Goal: Task Accomplishment & Management: Complete application form

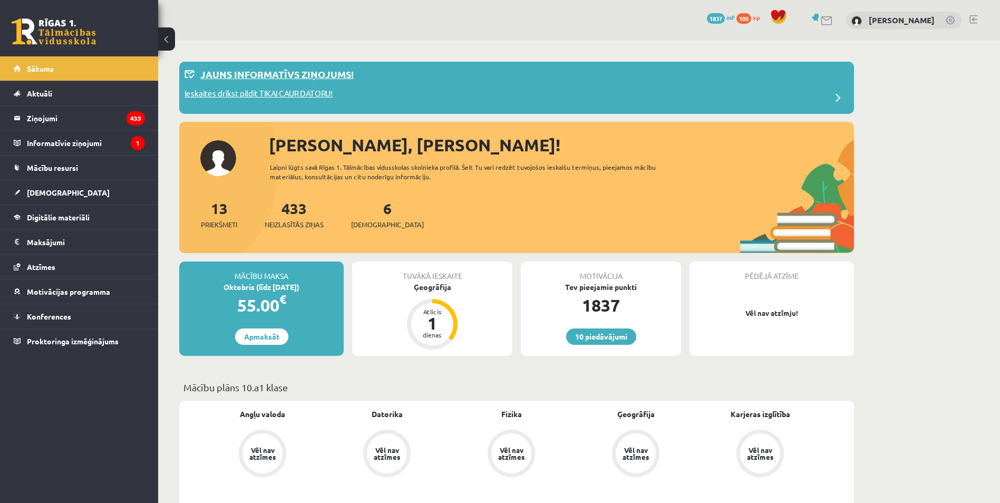
click at [246, 98] on p "Ieskaites drīkst pildīt TIKAI CAUR DATORU!" at bounding box center [259, 95] width 148 height 15
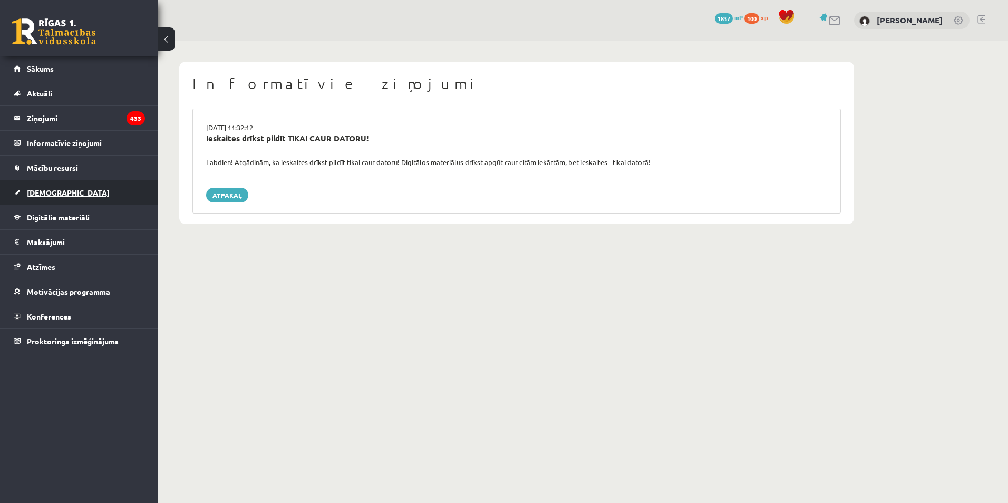
click at [34, 193] on span "[DEMOGRAPHIC_DATA]" at bounding box center [68, 192] width 83 height 9
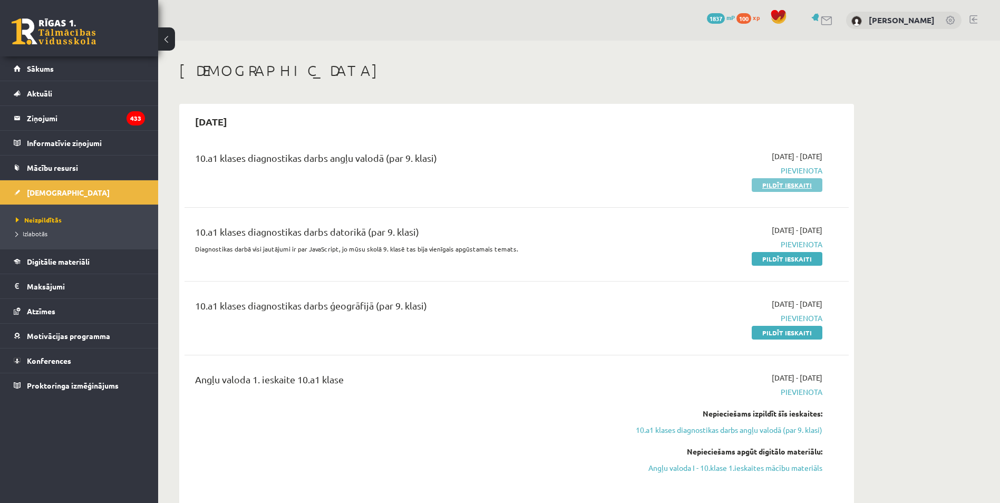
click at [791, 186] on link "Pildīt ieskaiti" at bounding box center [787, 185] width 71 height 14
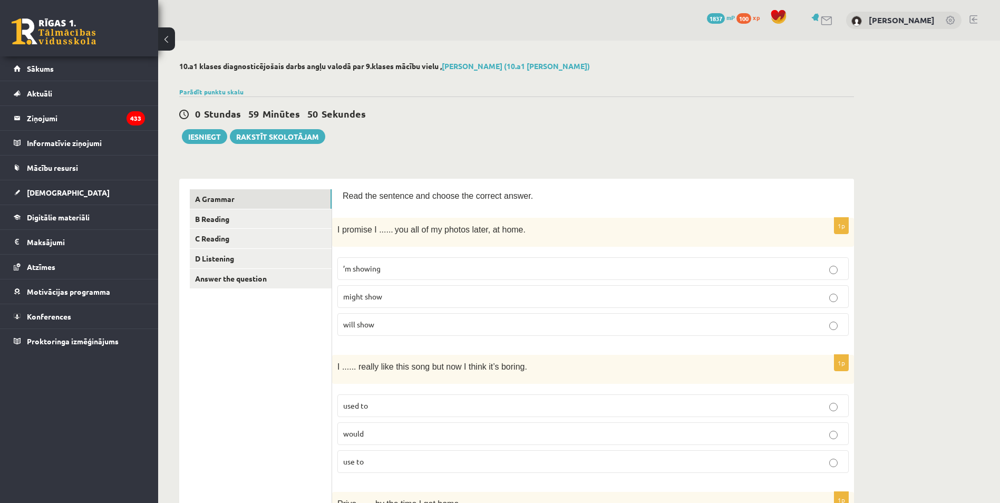
click at [376, 325] on p "will show" at bounding box center [593, 324] width 500 height 11
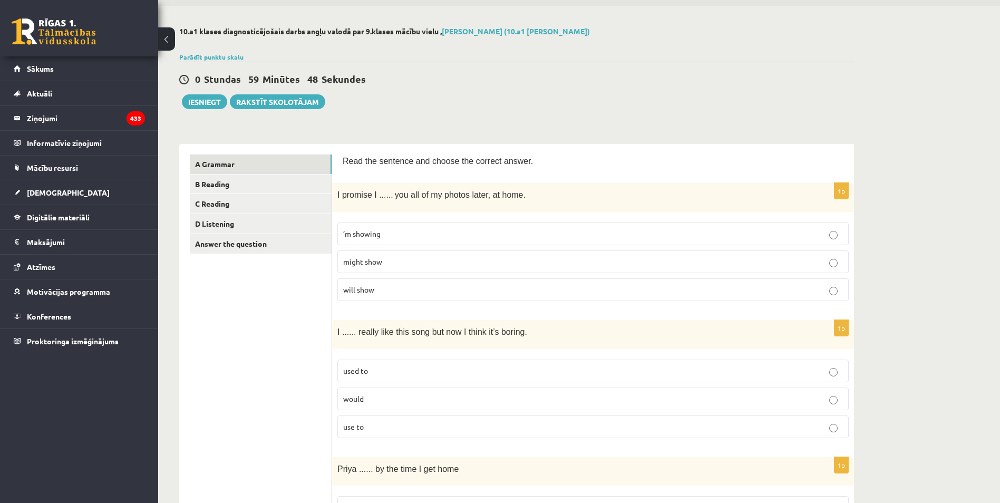
scroll to position [105, 0]
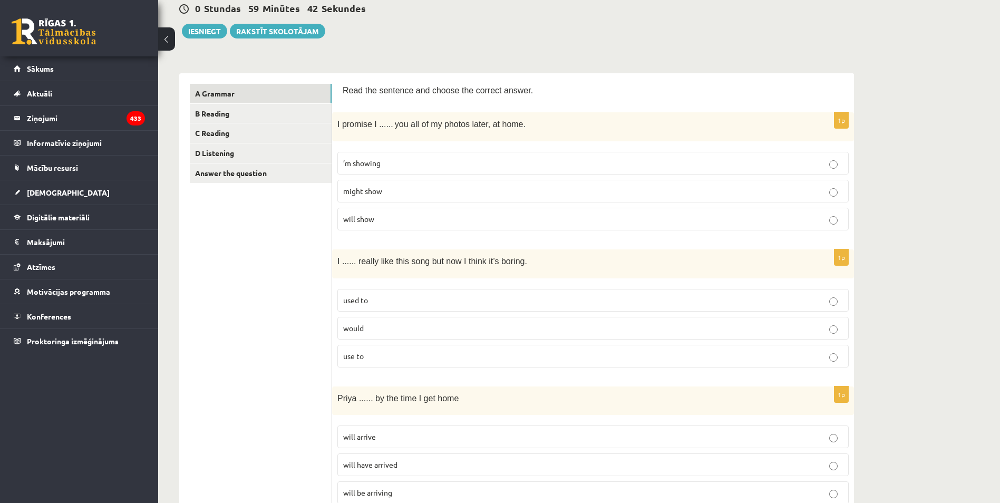
click at [357, 298] on span "used to" at bounding box center [355, 299] width 25 height 9
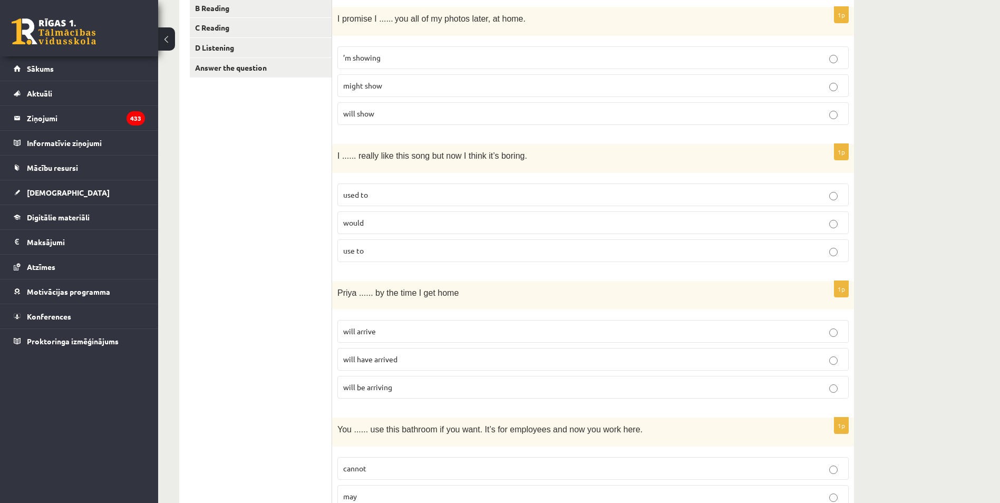
scroll to position [264, 0]
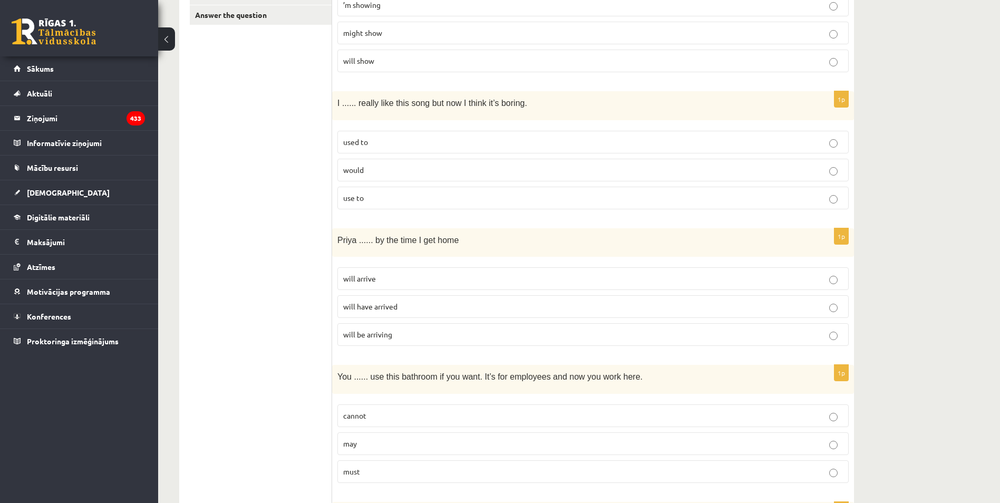
click at [352, 312] on p "will have arrived" at bounding box center [593, 306] width 500 height 11
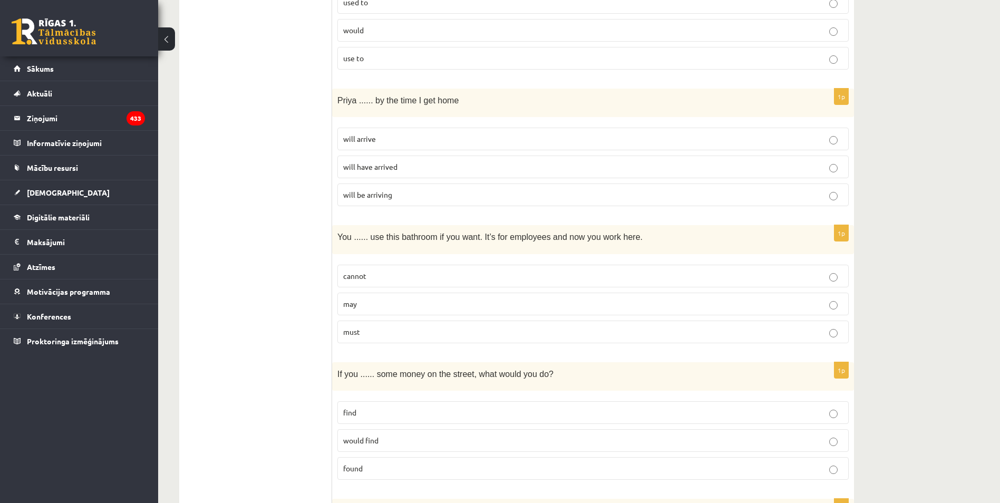
scroll to position [422, 0]
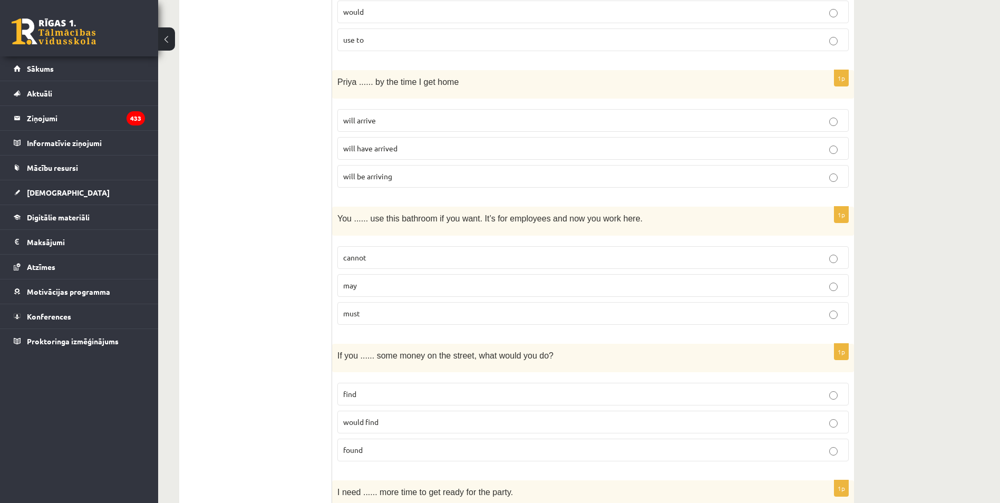
click at [355, 288] on span "may" at bounding box center [350, 284] width 14 height 9
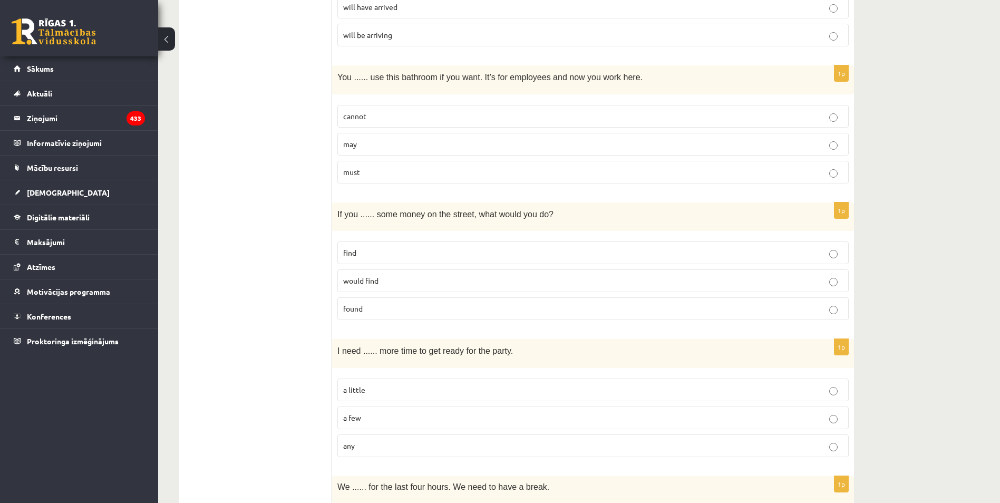
scroll to position [580, 0]
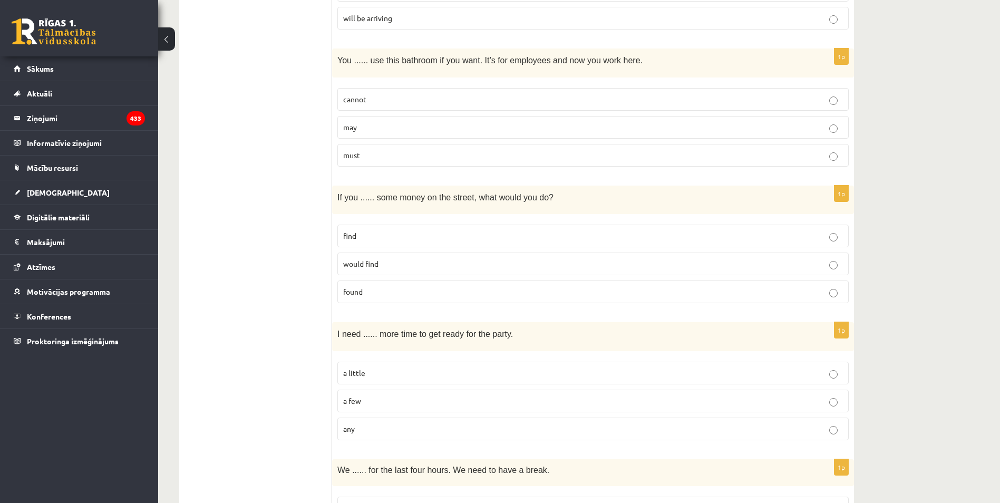
click at [362, 297] on p "found" at bounding box center [593, 291] width 500 height 11
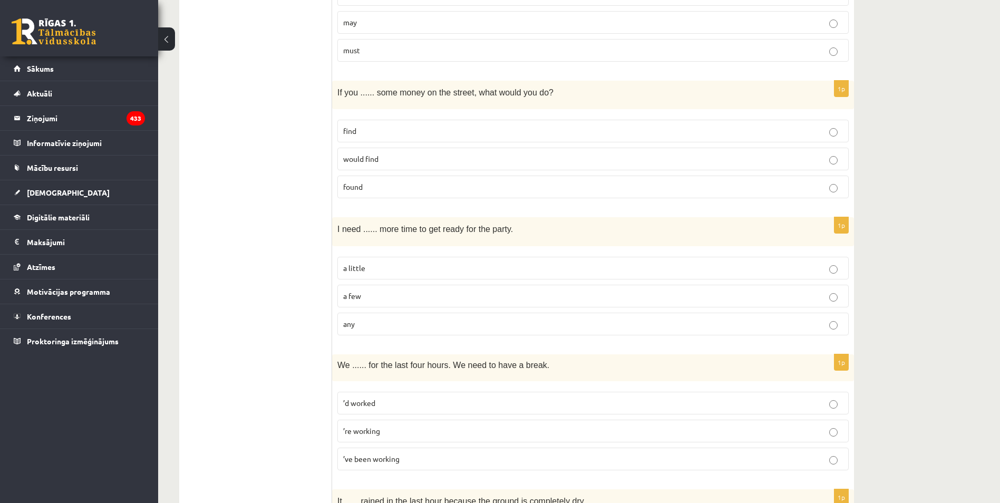
scroll to position [685, 0]
click at [361, 266] on span "a little" at bounding box center [354, 267] width 22 height 9
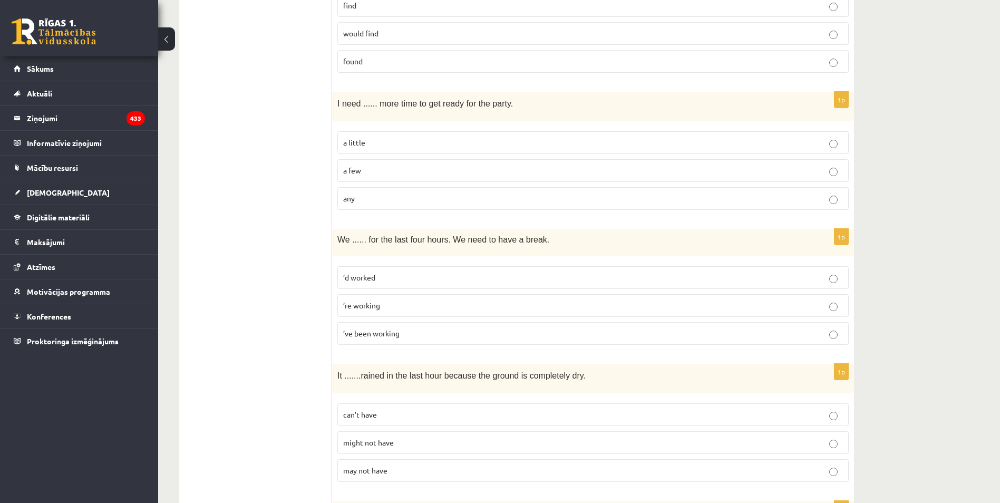
scroll to position [844, 0]
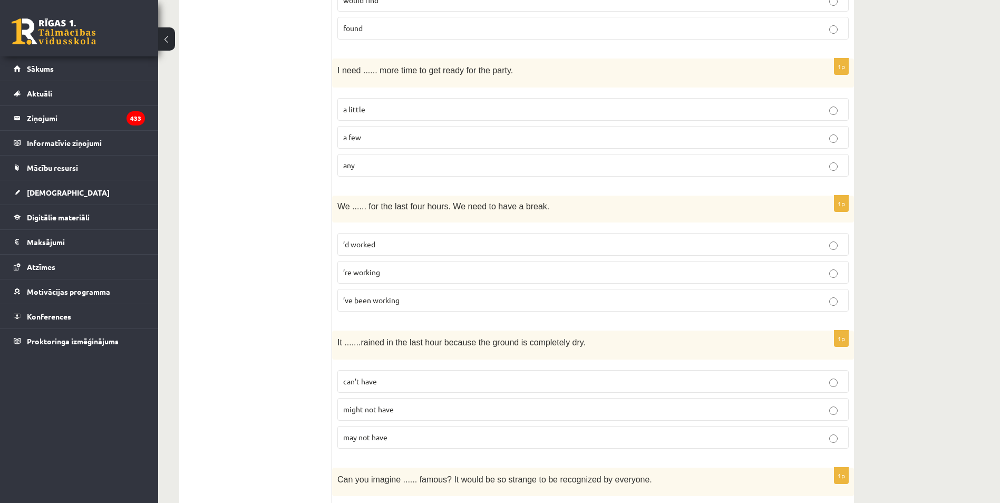
click at [367, 311] on label "’ve been working" at bounding box center [592, 300] width 511 height 23
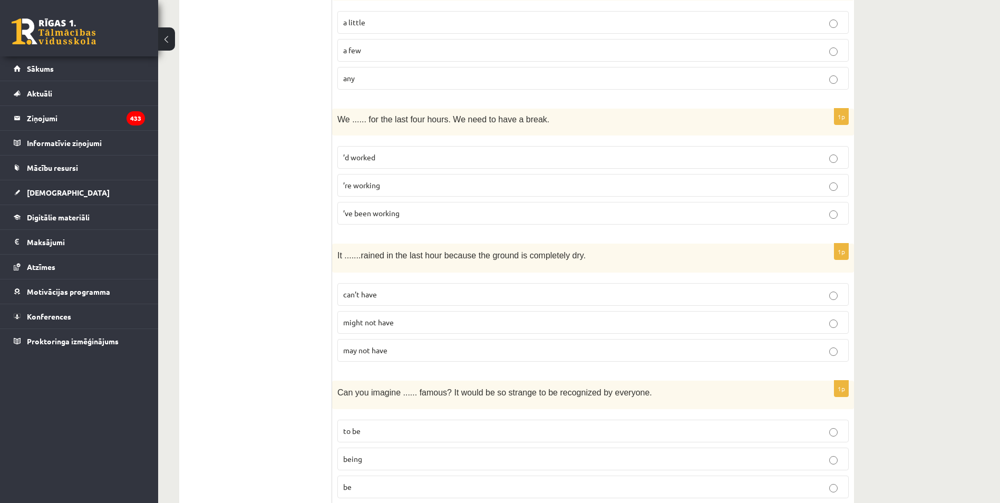
scroll to position [949, 0]
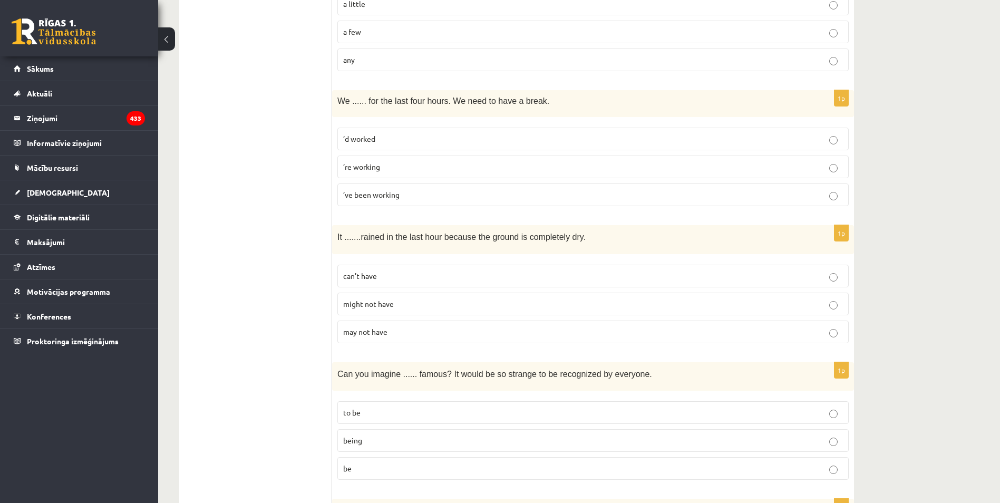
click at [386, 277] on p "can’t have" at bounding box center [593, 275] width 500 height 11
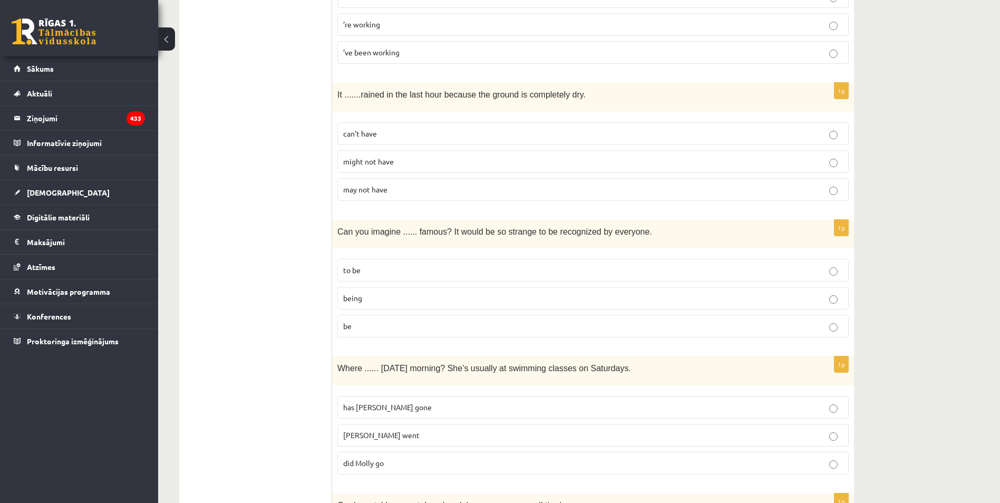
scroll to position [1107, 0]
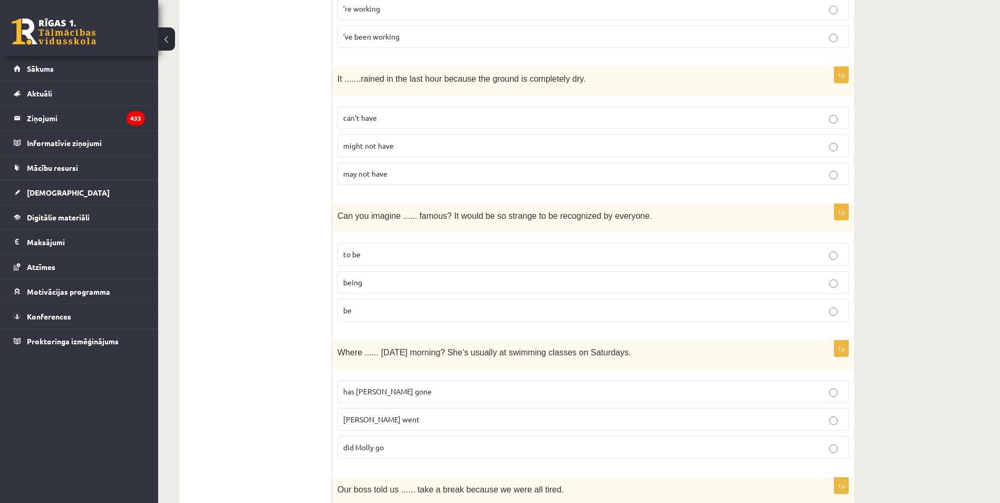
click at [362, 280] on p "being" at bounding box center [593, 282] width 500 height 11
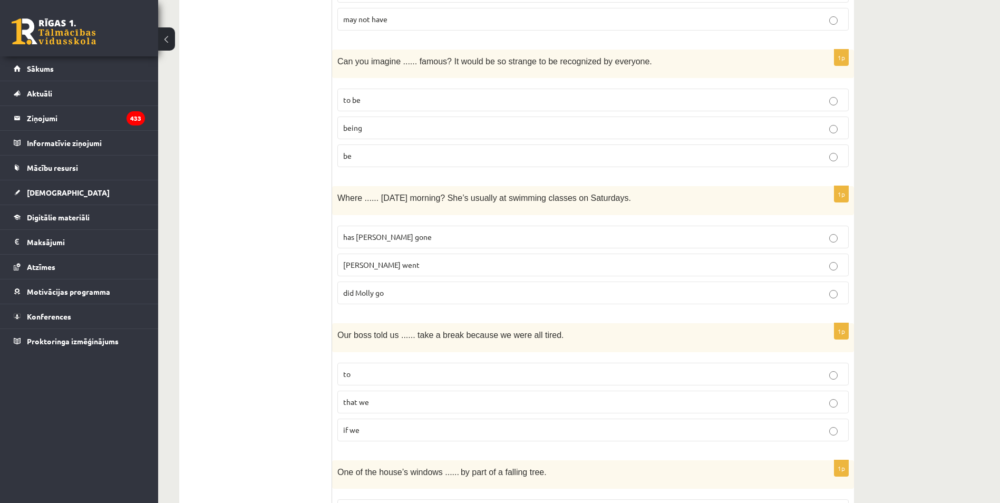
scroll to position [1265, 0]
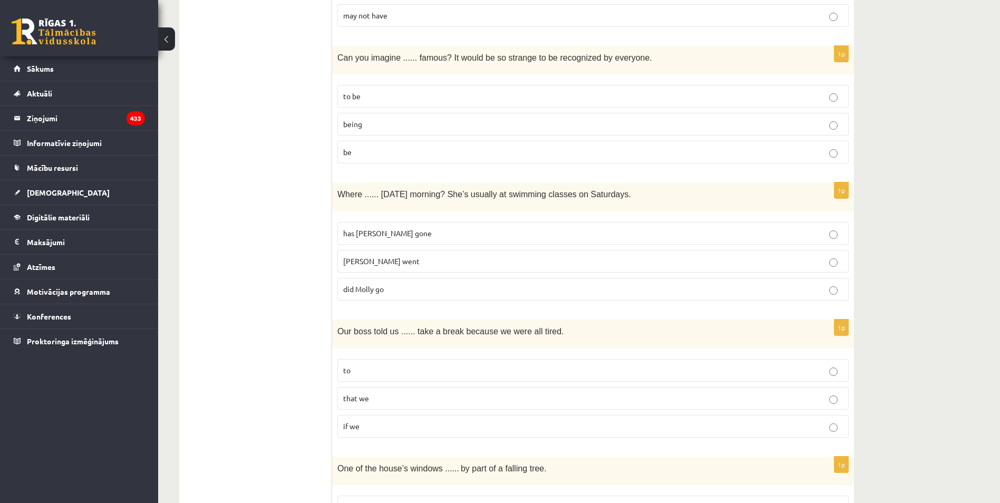
click at [363, 287] on span "did Molly go" at bounding box center [363, 288] width 41 height 9
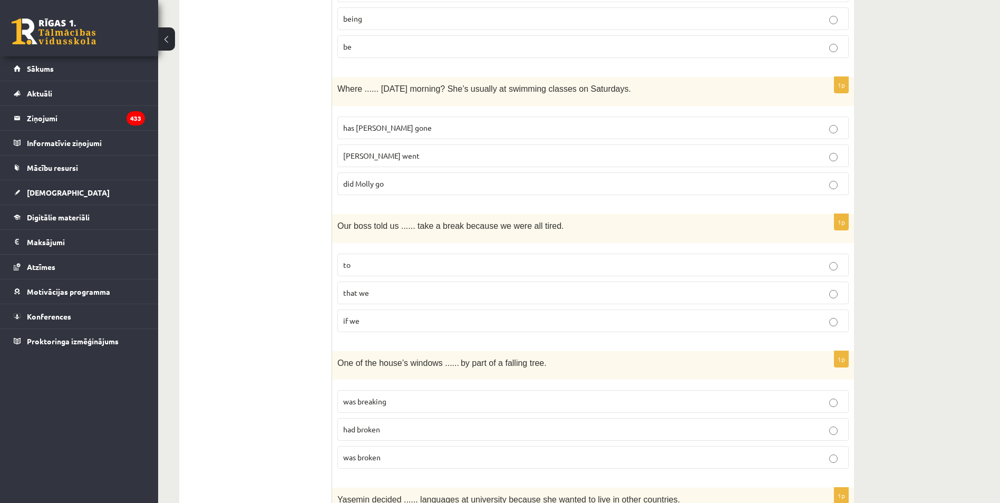
scroll to position [1424, 0]
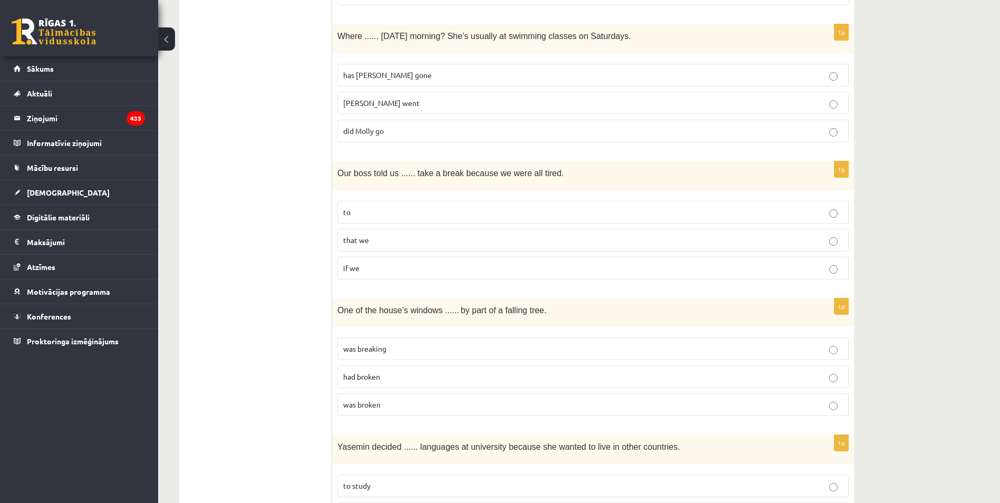
click at [364, 218] on label "to" at bounding box center [592, 212] width 511 height 23
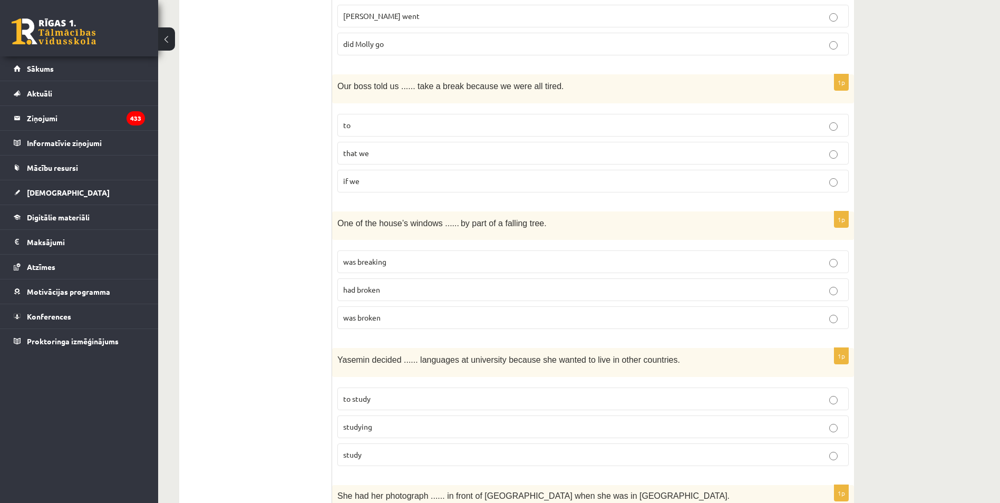
scroll to position [1529, 0]
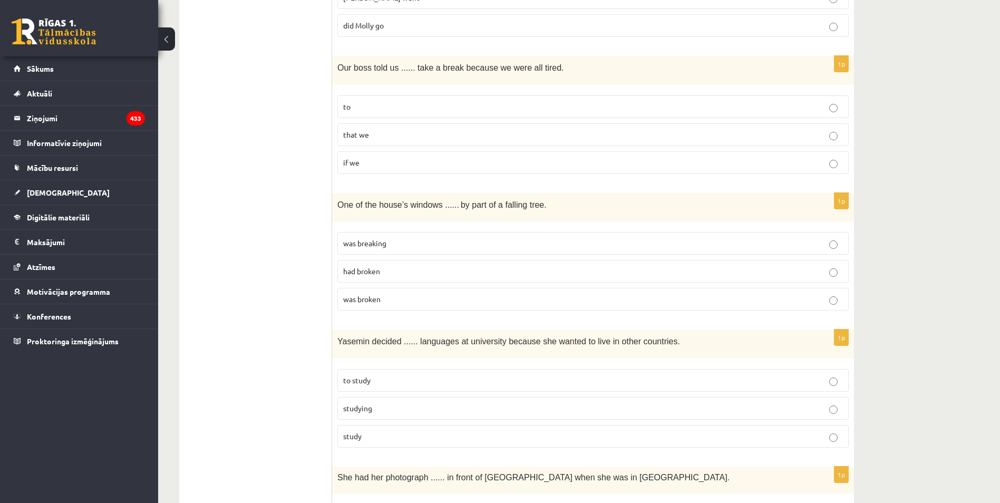
click at [368, 297] on span "was broken" at bounding box center [361, 298] width 37 height 9
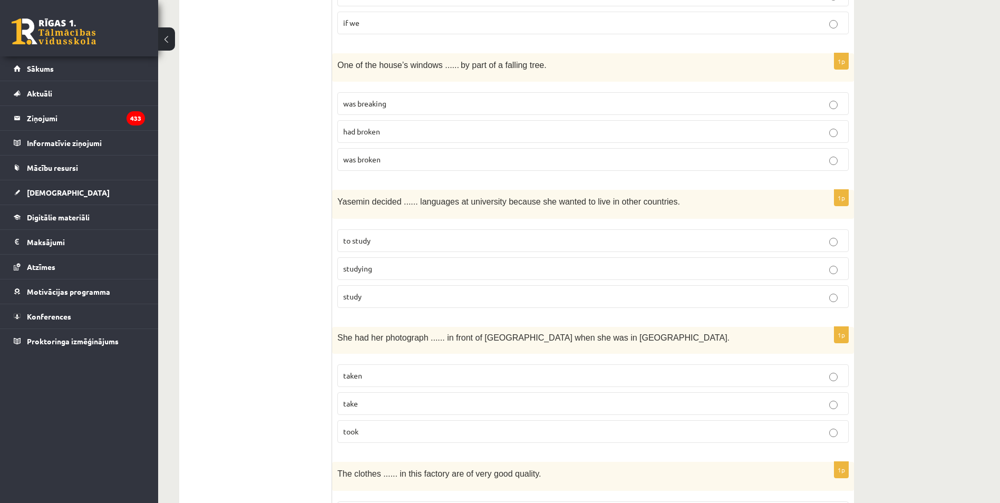
scroll to position [1687, 0]
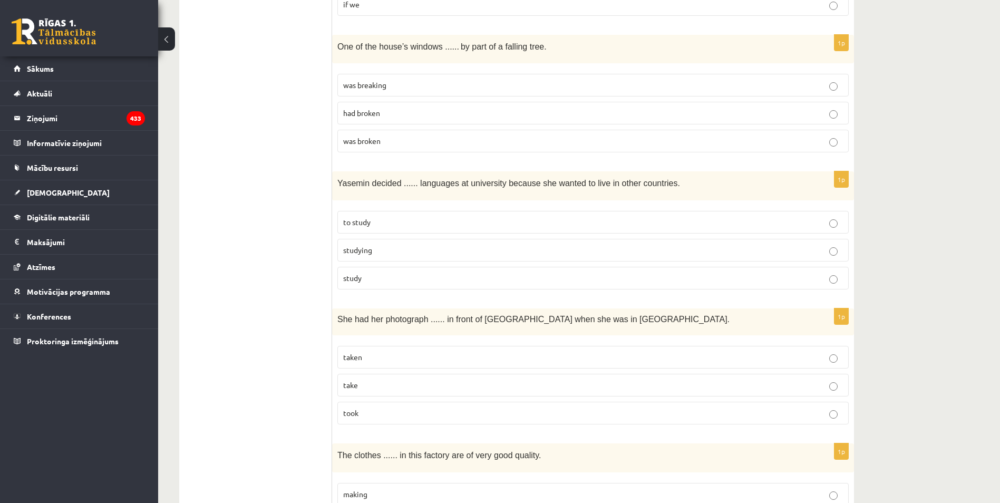
click at [384, 221] on p "to study" at bounding box center [593, 222] width 500 height 11
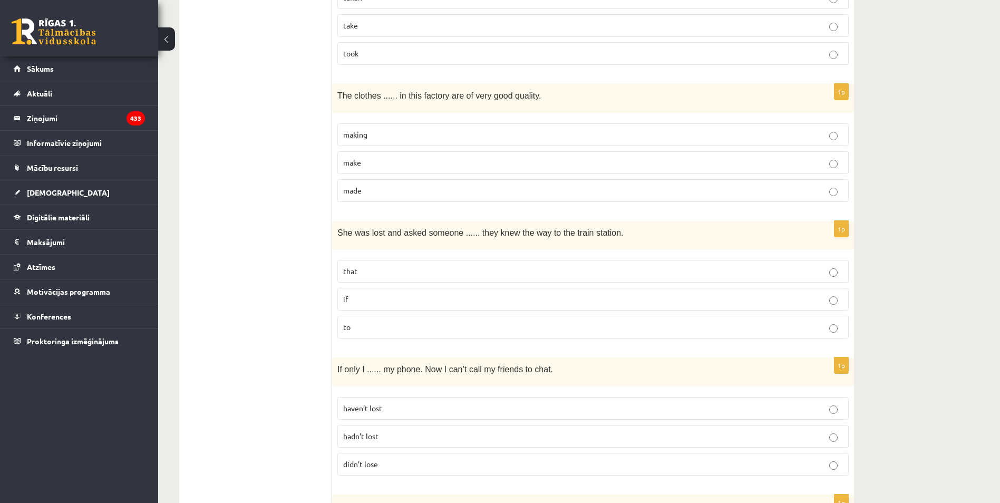
scroll to position [1942, 0]
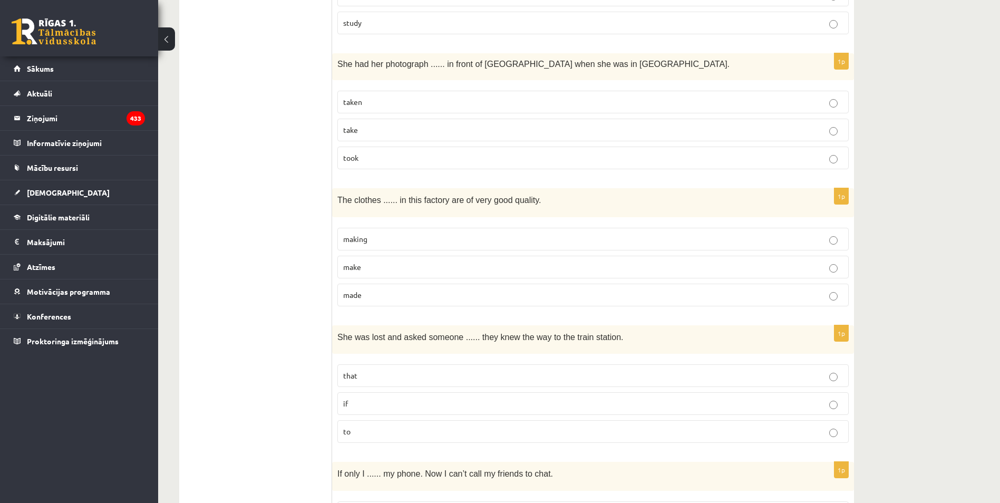
click at [388, 103] on p "taken" at bounding box center [593, 101] width 500 height 11
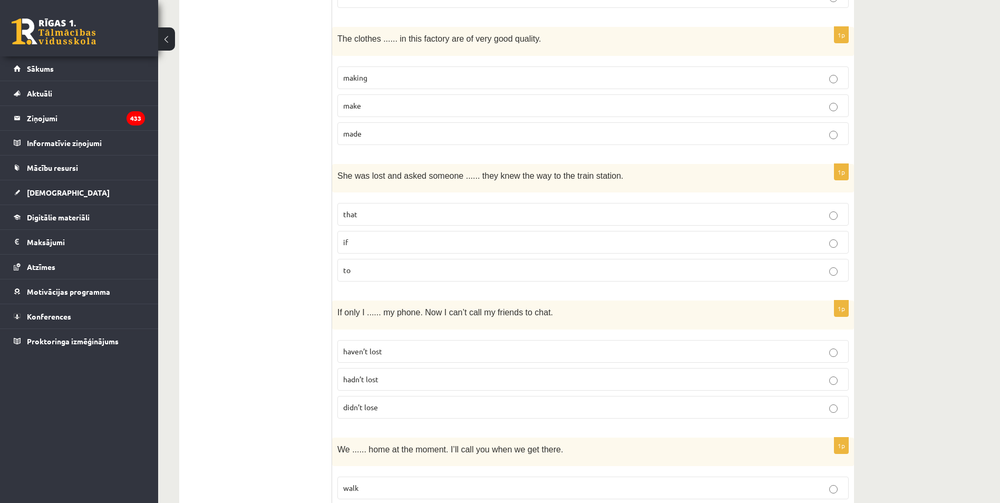
scroll to position [2048, 0]
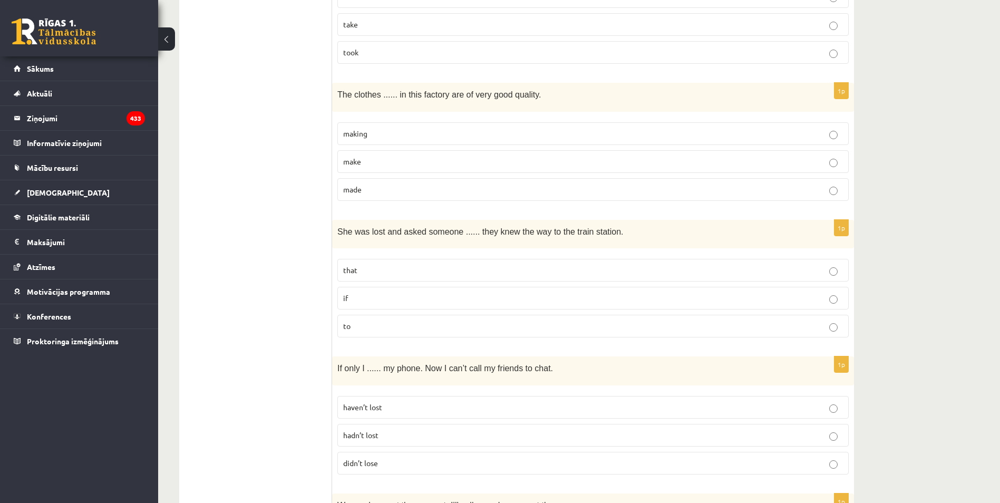
click at [382, 195] on p "made" at bounding box center [593, 189] width 500 height 11
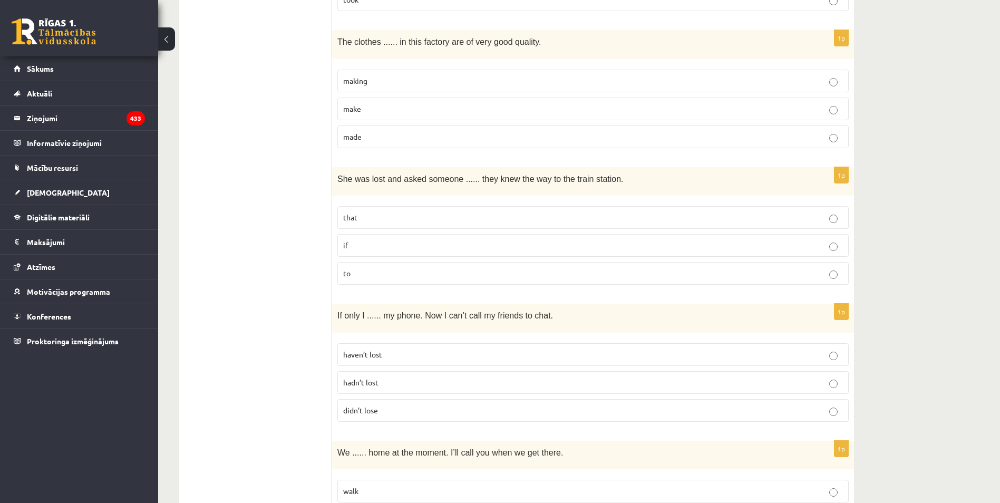
scroll to position [2153, 0]
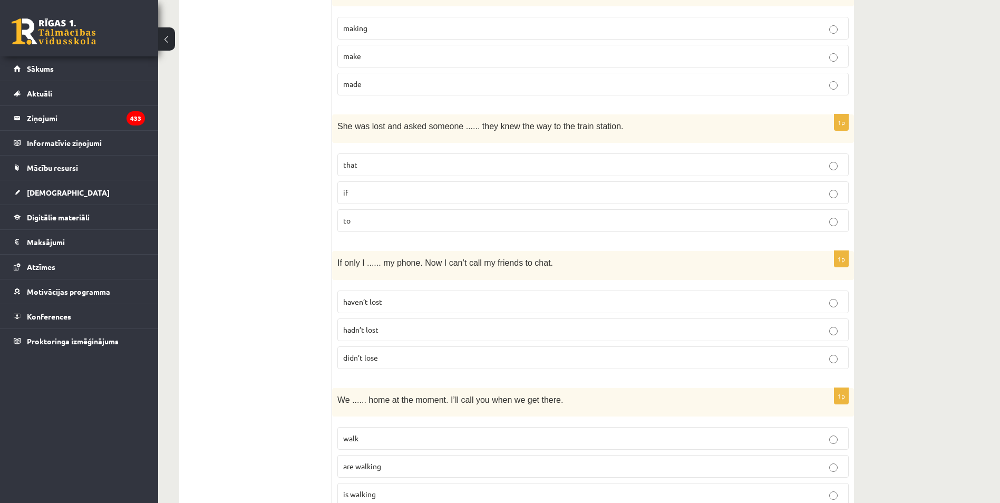
click at [374, 201] on label "if" at bounding box center [592, 192] width 511 height 23
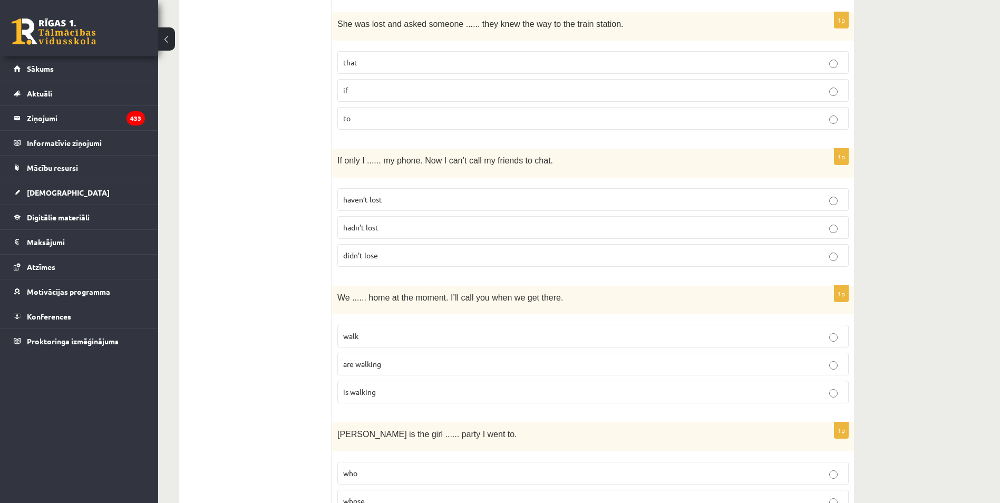
scroll to position [2259, 0]
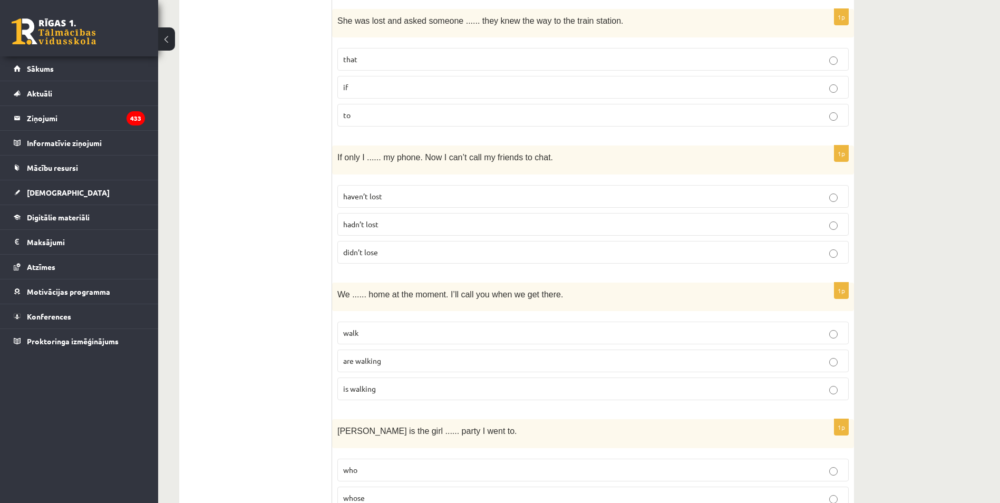
click at [362, 218] on label "hadn’t lost" at bounding box center [592, 224] width 511 height 23
click at [393, 249] on p "didn’t lose" at bounding box center [593, 252] width 500 height 11
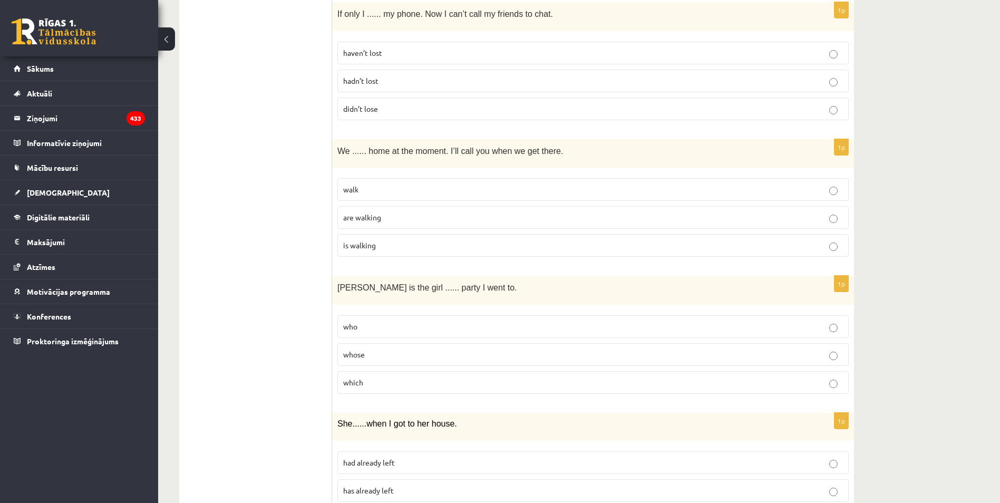
scroll to position [2417, 0]
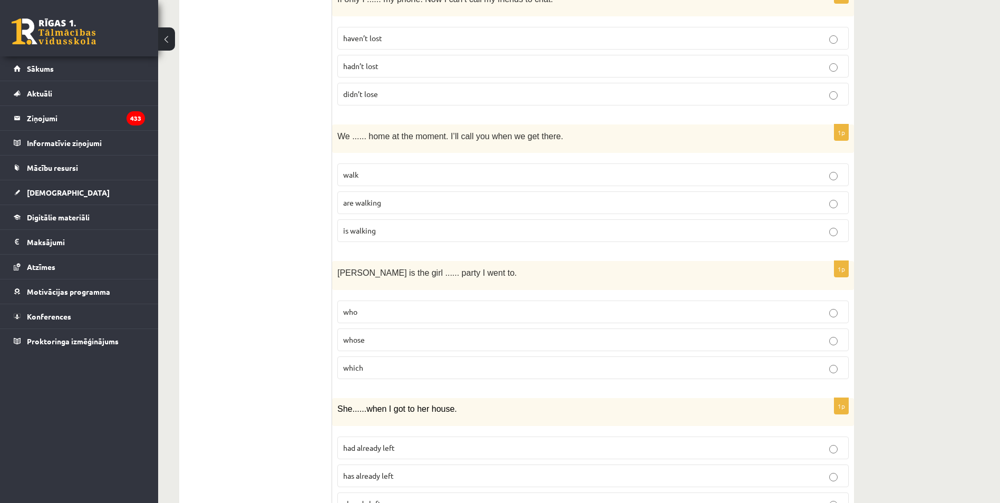
click at [374, 199] on span "are walking" at bounding box center [362, 202] width 38 height 9
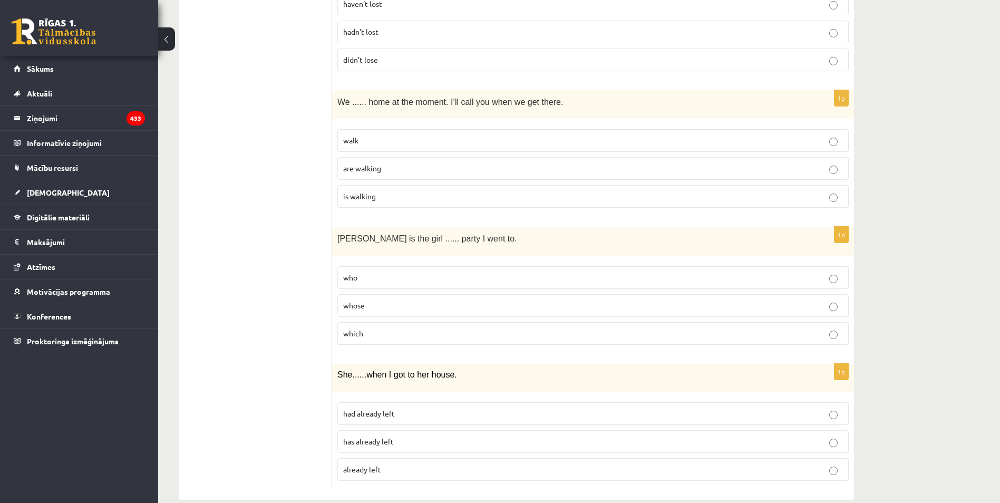
scroll to position [2470, 0]
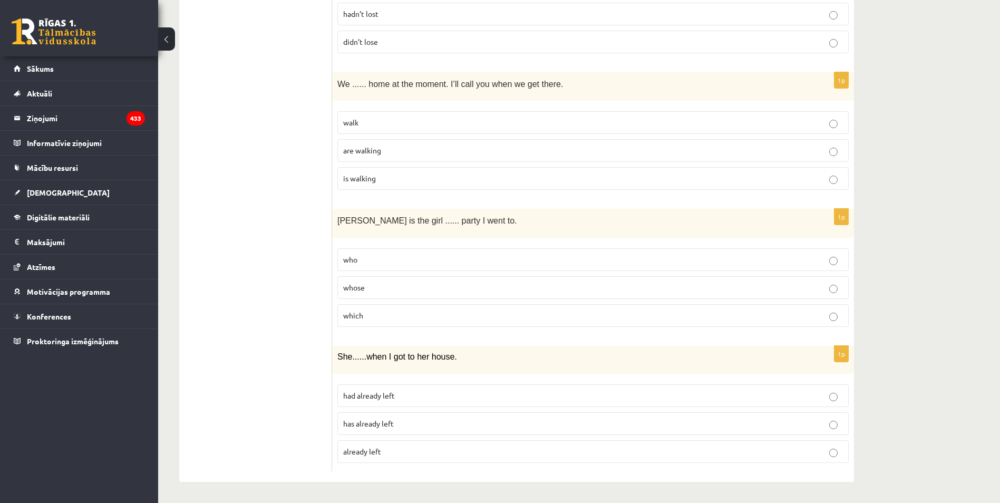
click at [364, 282] on p "whose" at bounding box center [593, 287] width 500 height 11
click at [356, 399] on span "had already left" at bounding box center [369, 395] width 52 height 9
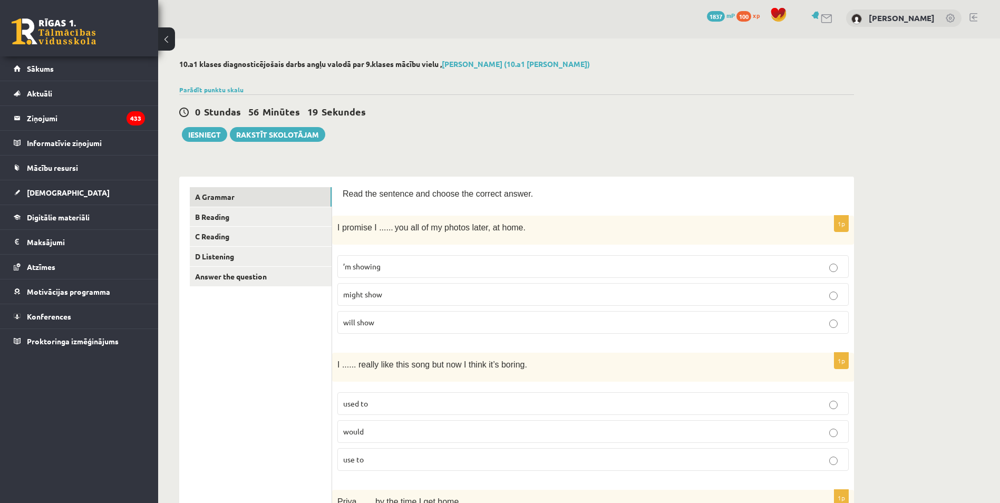
scroll to position [0, 0]
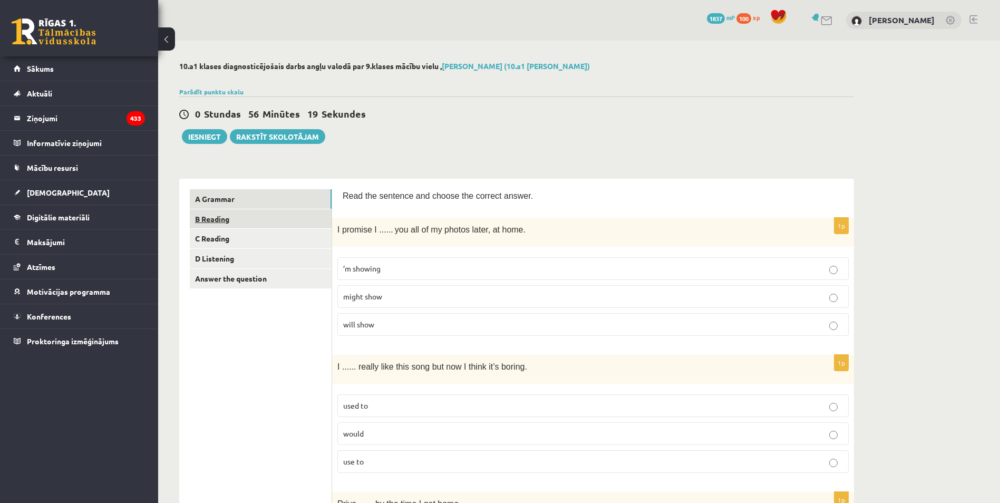
click at [248, 214] on link "B Reading" at bounding box center [261, 219] width 142 height 20
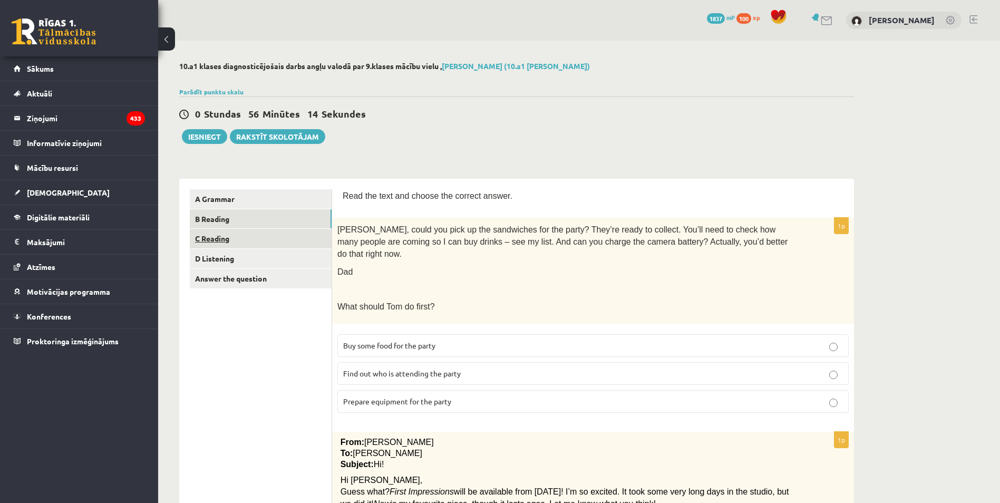
click at [253, 245] on link "C Reading" at bounding box center [261, 239] width 142 height 20
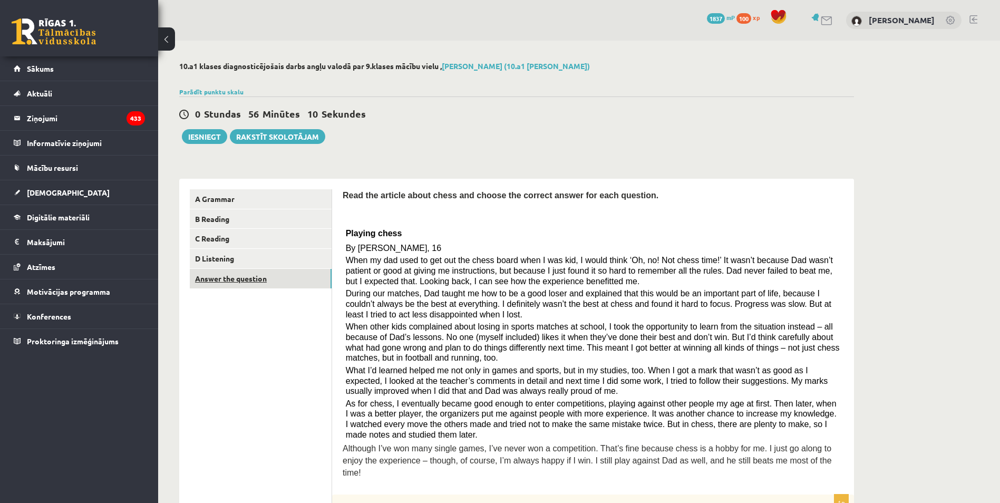
click at [293, 277] on link "Answer the question" at bounding box center [261, 279] width 142 height 20
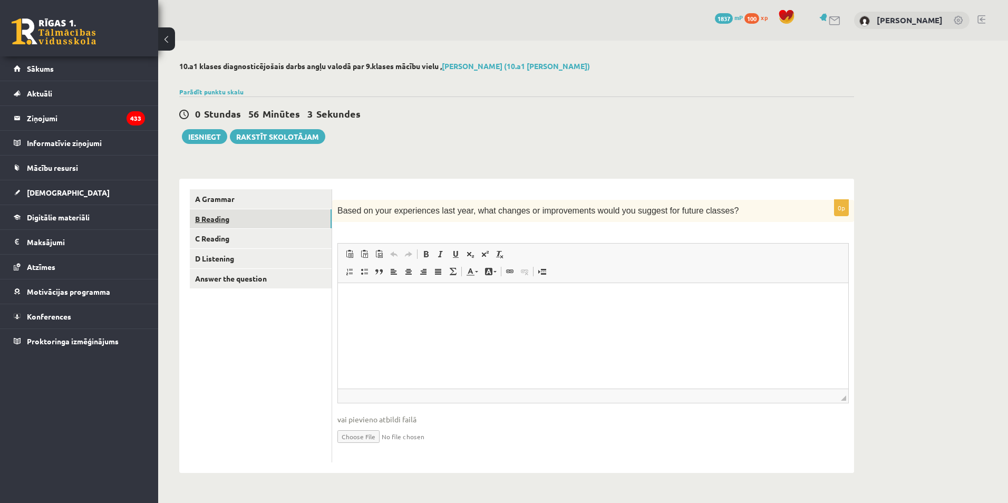
click at [218, 223] on link "B Reading" at bounding box center [261, 219] width 142 height 20
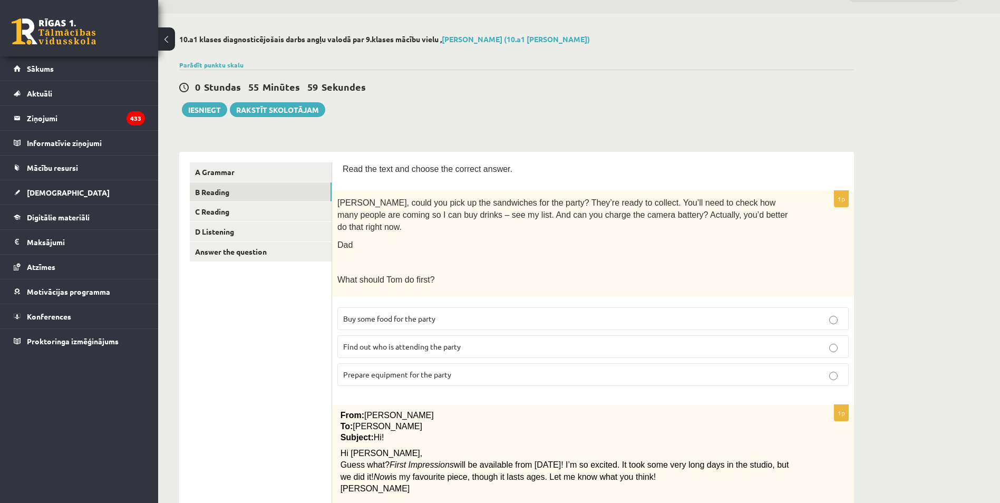
scroll to position [53, 0]
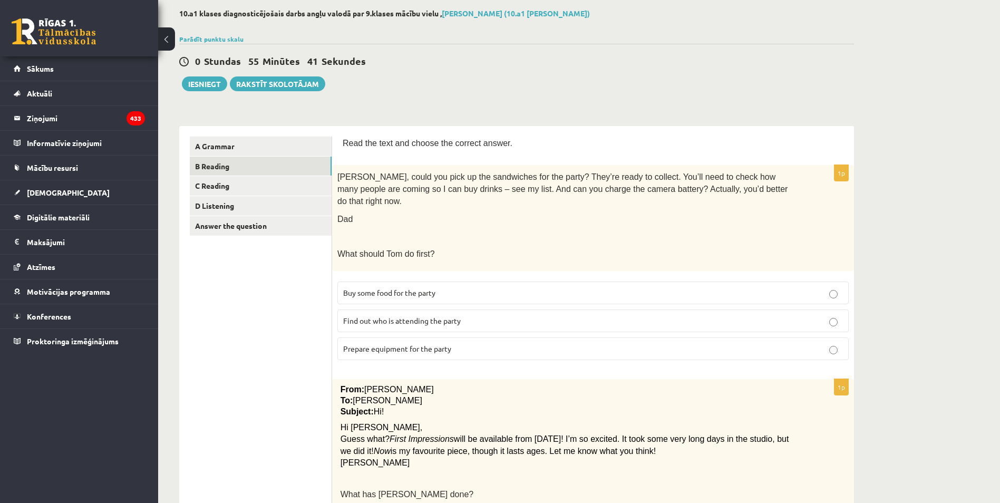
click at [365, 344] on span "Prepare equipment for the party" at bounding box center [397, 348] width 108 height 9
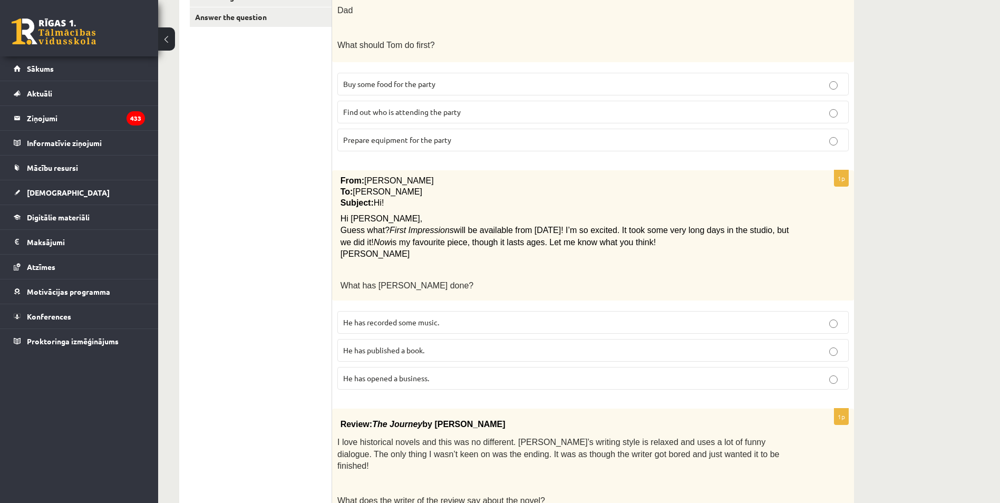
scroll to position [264, 0]
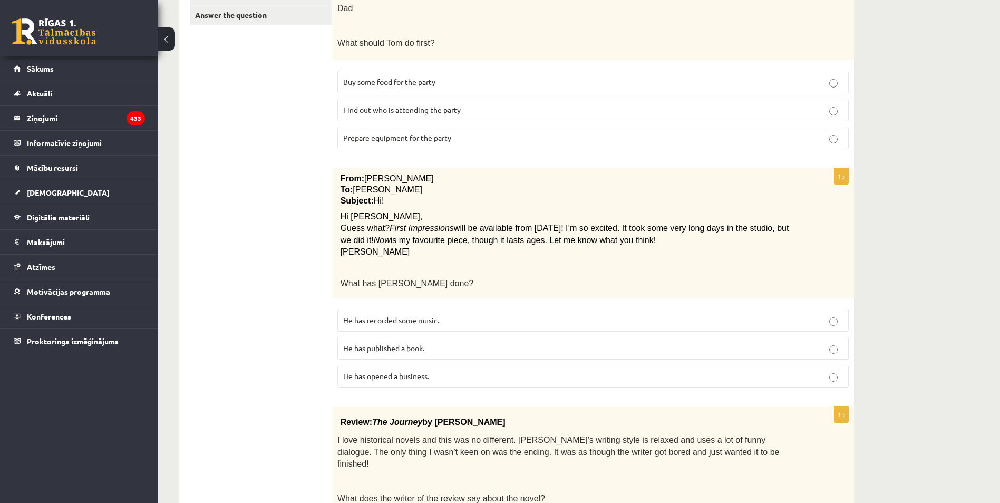
click at [365, 315] on span "He has recorded some music." at bounding box center [391, 319] width 96 height 9
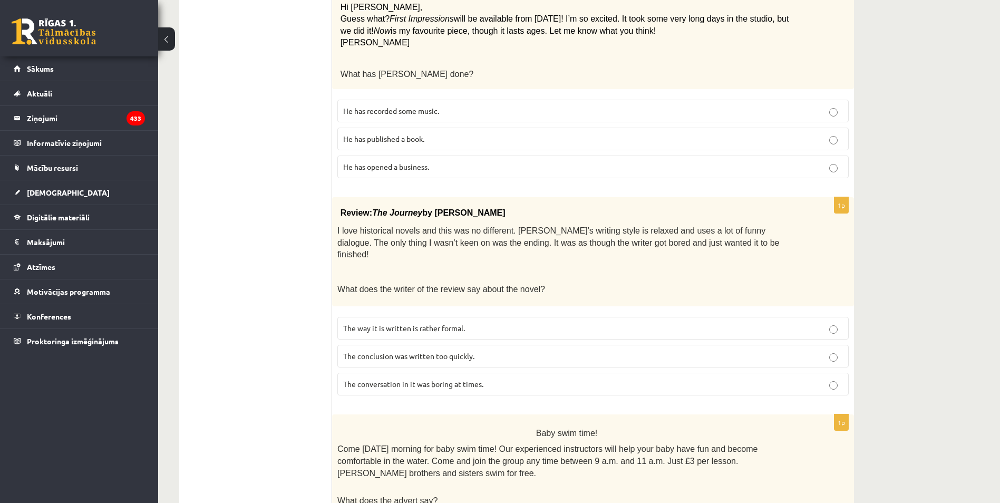
scroll to position [475, 0]
click at [396, 349] on p "The conclusion was written too quickly." at bounding box center [593, 354] width 500 height 11
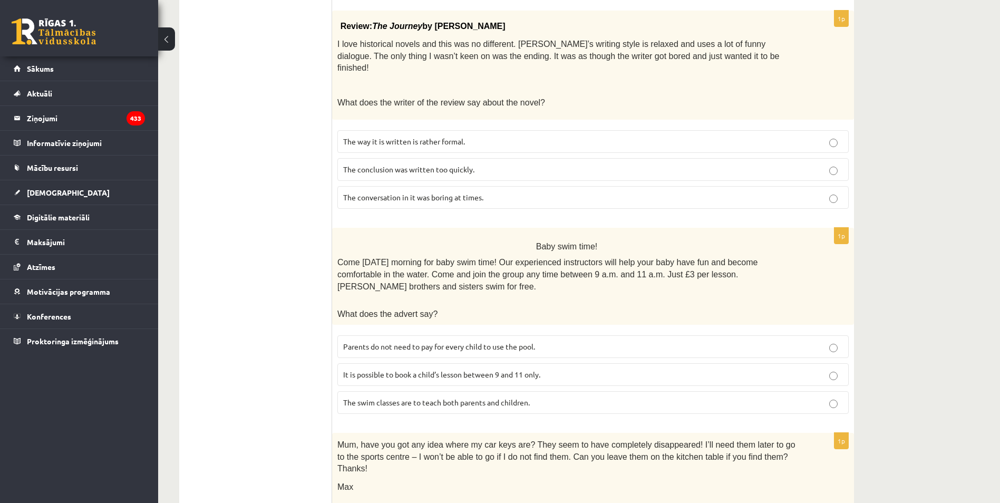
scroll to position [685, 0]
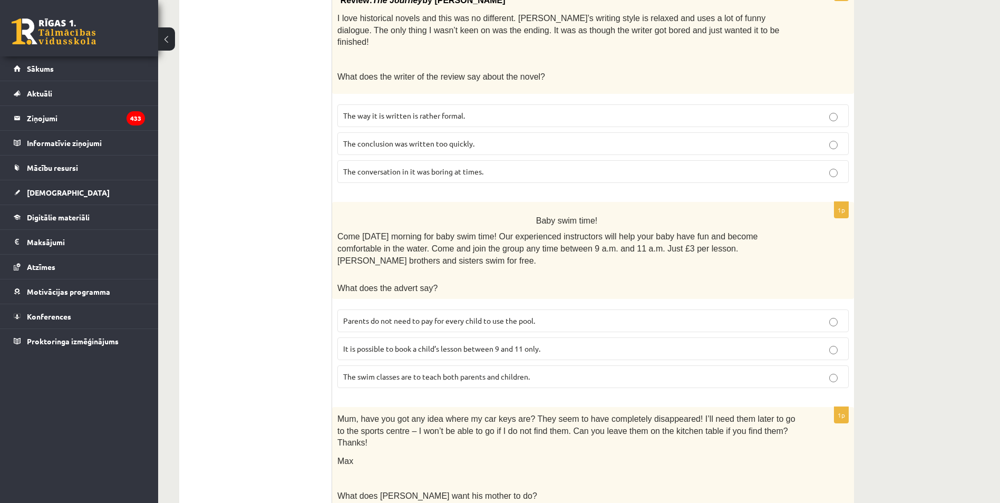
click at [404, 316] on span "Parents do not need to pay for every child to use the pool." at bounding box center [439, 320] width 192 height 9
click at [382, 344] on span "It is possible to book a child’s lesson between 9 and 11 only." at bounding box center [441, 348] width 197 height 9
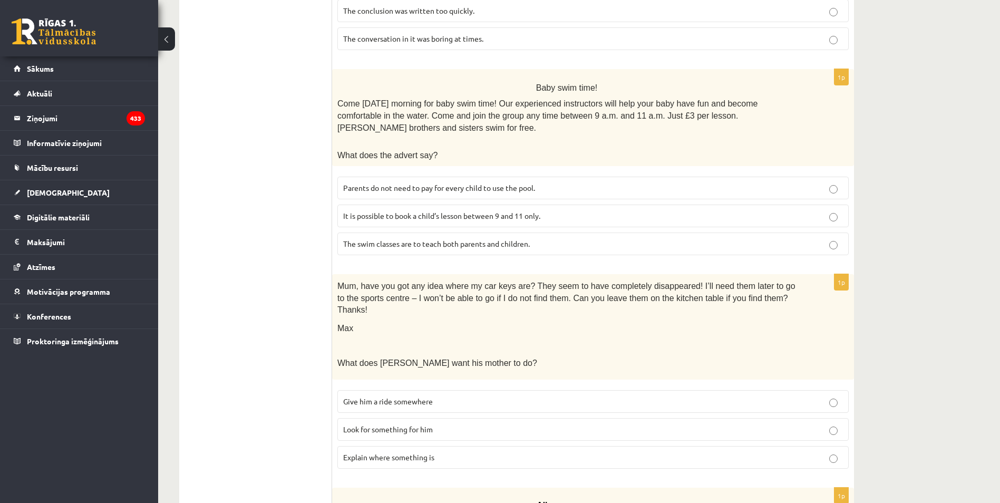
scroll to position [844, 0]
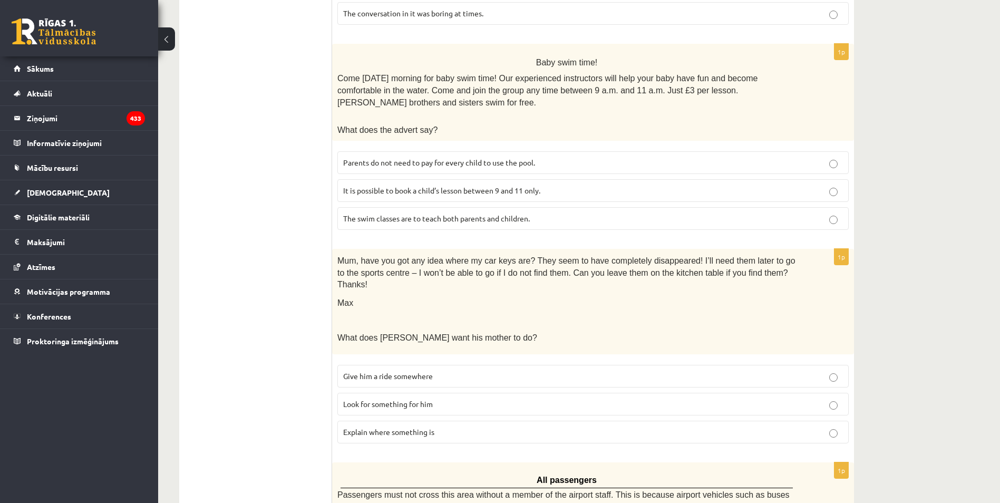
click at [379, 399] on span "Look for something for him" at bounding box center [388, 403] width 90 height 9
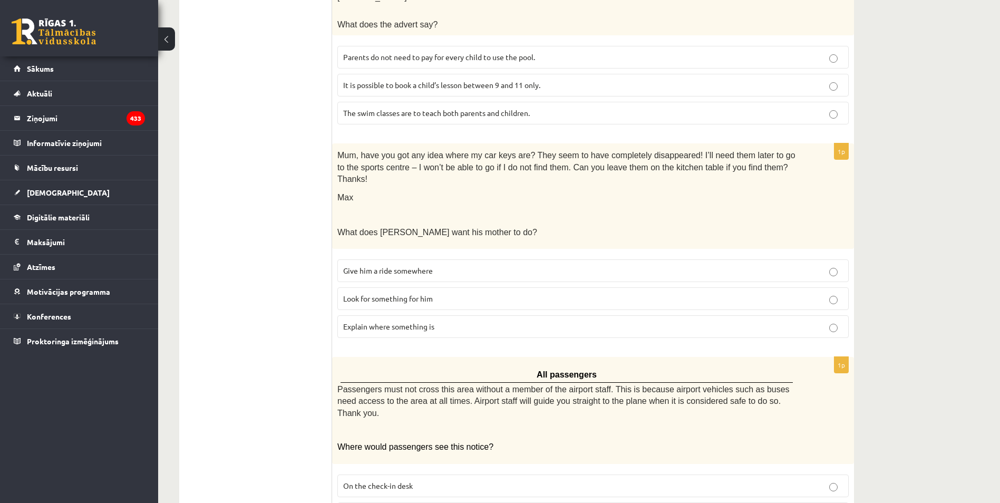
scroll to position [976, 0]
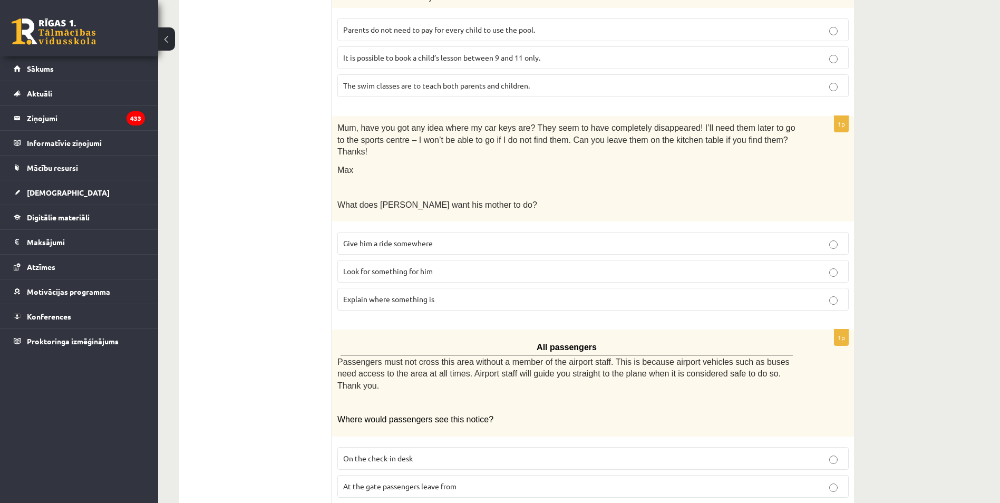
click at [382, 481] on span "At the gate passengers leave from" at bounding box center [399, 485] width 113 height 9
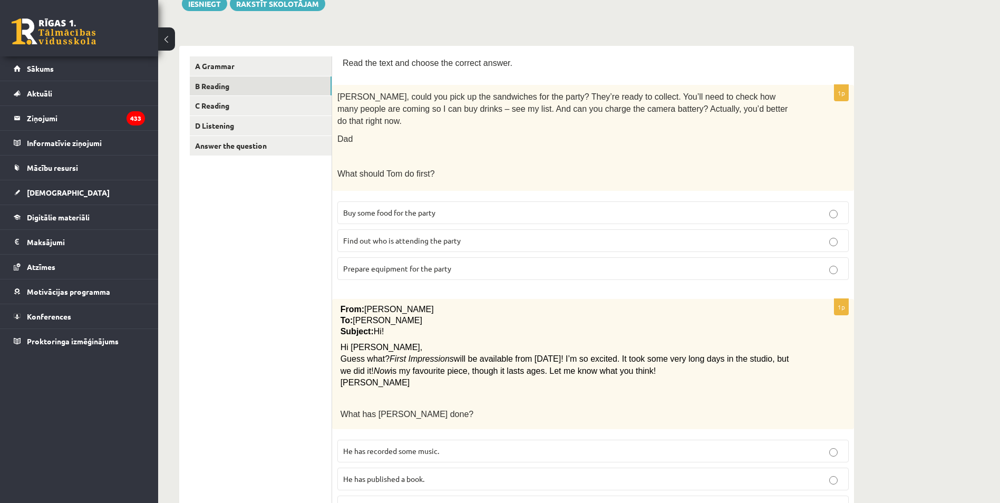
scroll to position [0, 0]
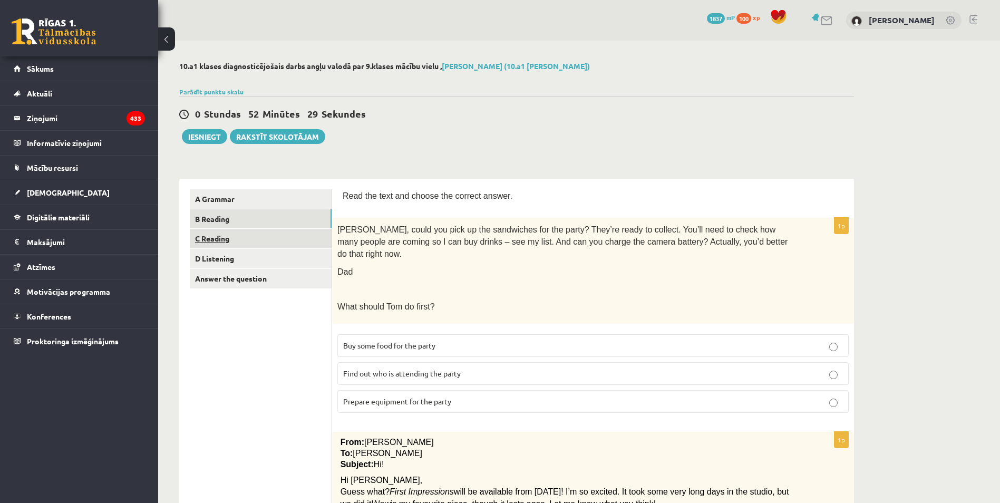
click at [256, 233] on link "C Reading" at bounding box center [261, 239] width 142 height 20
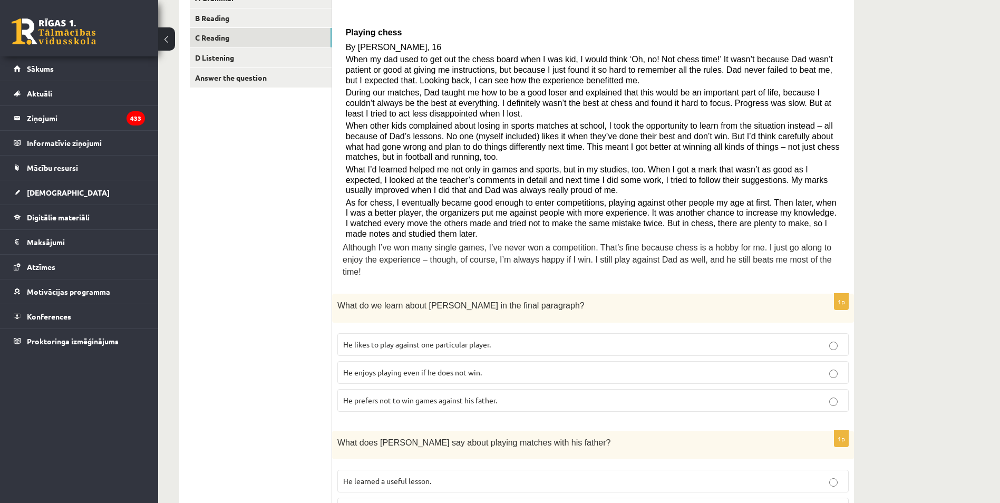
scroll to position [264, 0]
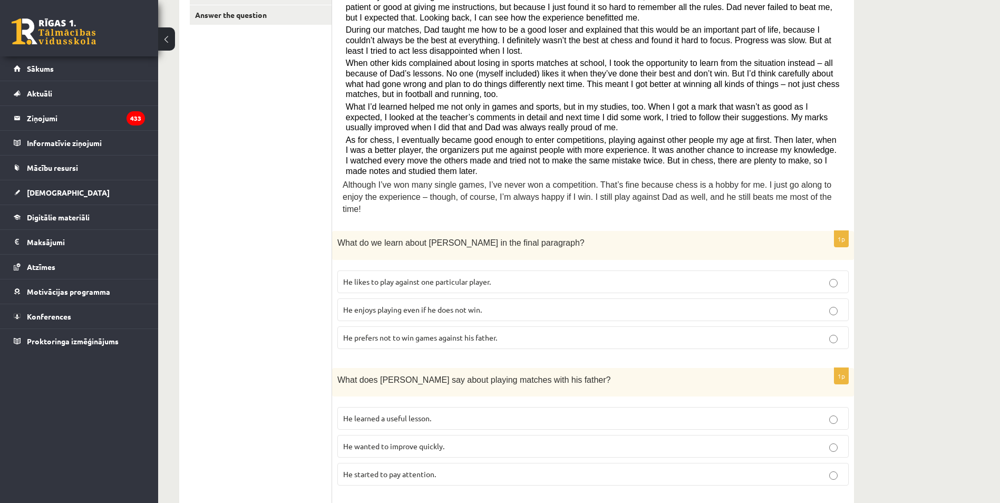
click at [374, 305] on span "He enjoys playing even if he does not win." at bounding box center [412, 309] width 139 height 9
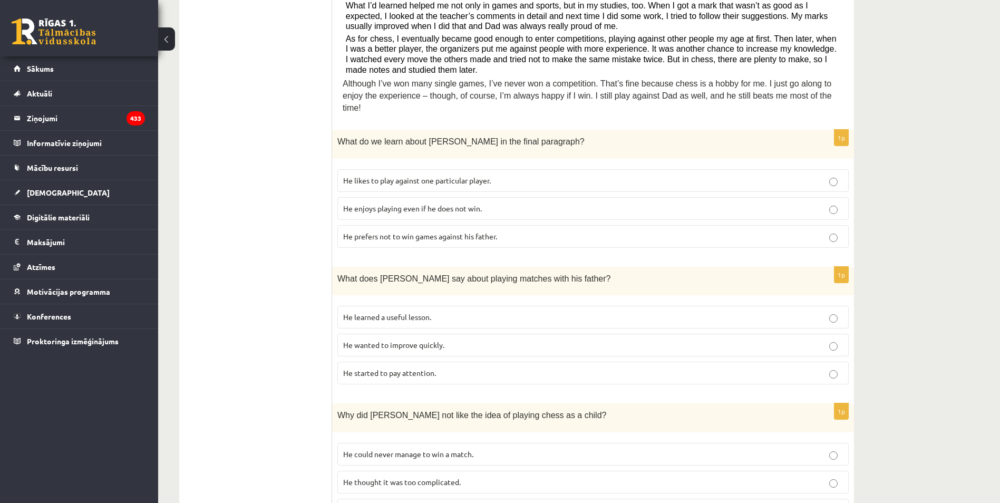
scroll to position [369, 0]
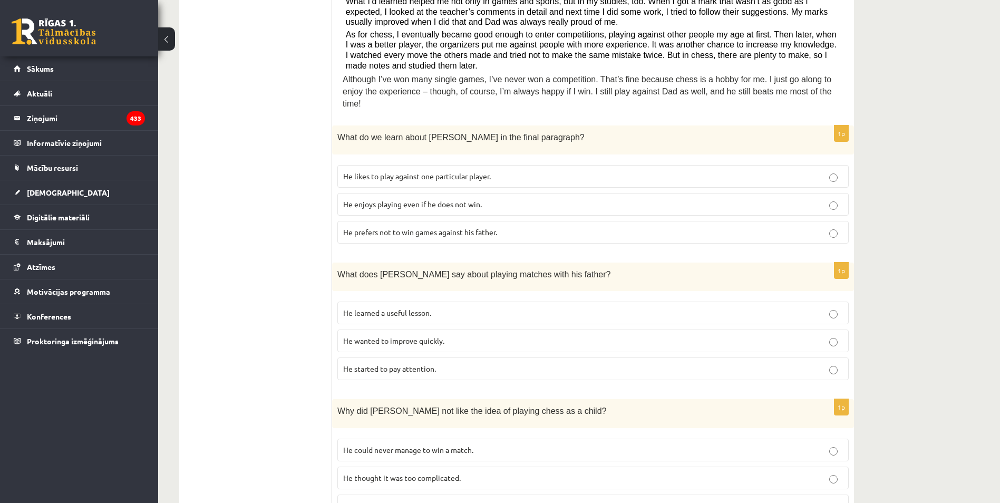
click at [392, 308] on span "He learned a useful lesson." at bounding box center [387, 312] width 88 height 9
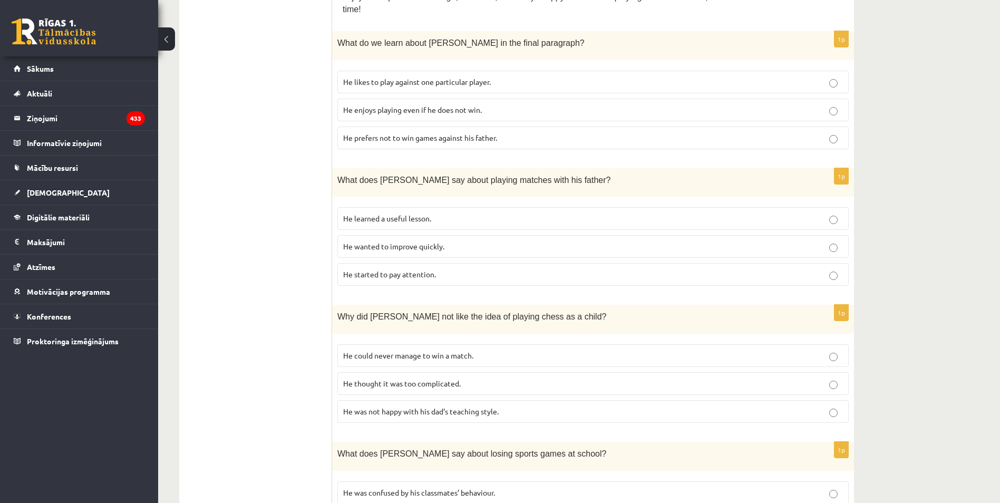
scroll to position [475, 0]
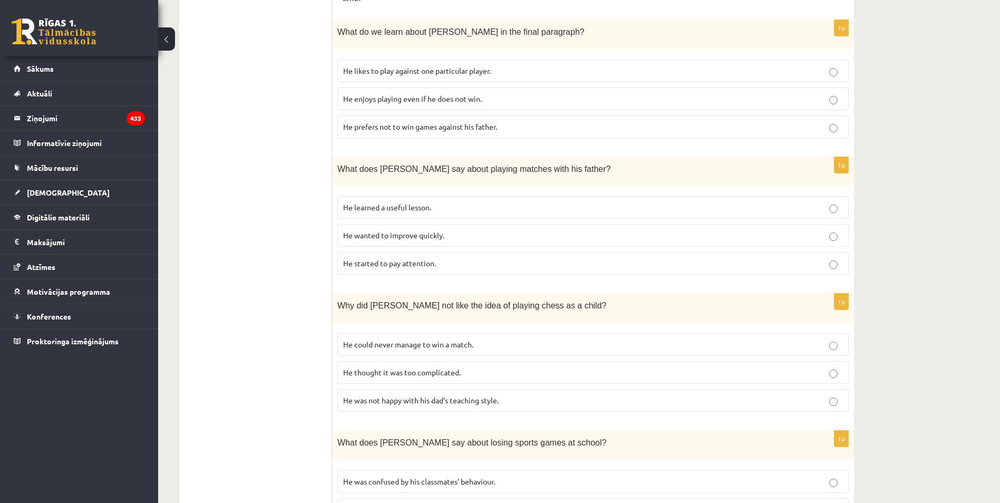
click at [391, 340] on span "He could never manage to win a match." at bounding box center [408, 344] width 130 height 9
click at [393, 367] on span "He thought it was too complicated." at bounding box center [402, 371] width 118 height 9
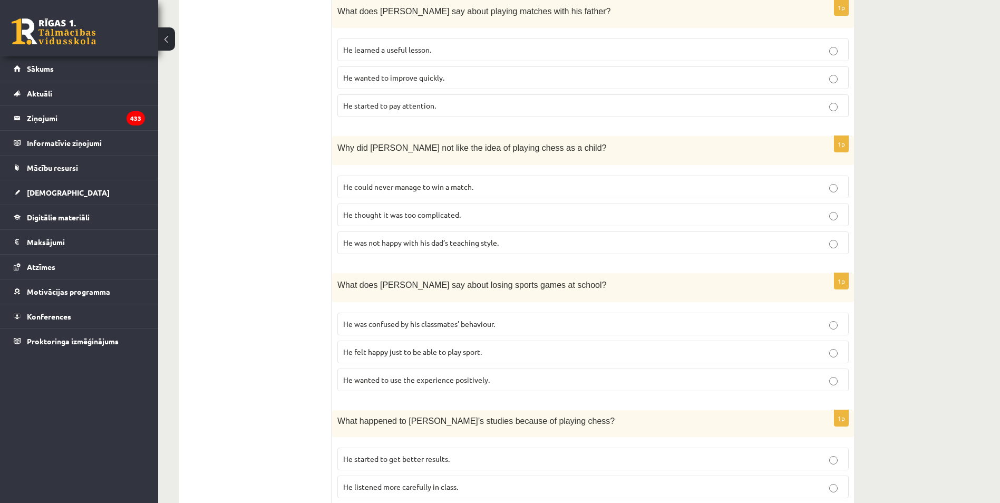
scroll to position [633, 0]
click at [357, 374] on p "He wanted to use the experience positively." at bounding box center [593, 379] width 500 height 11
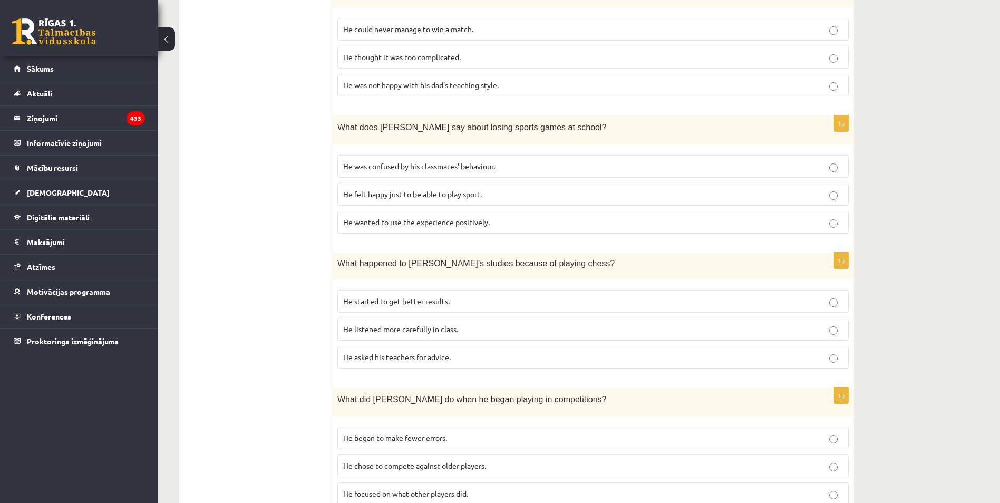
scroll to position [791, 0]
click at [406, 295] on p "He started to get better results." at bounding box center [593, 300] width 500 height 11
click at [380, 351] on span "He asked his teachers for advice." at bounding box center [397, 355] width 108 height 9
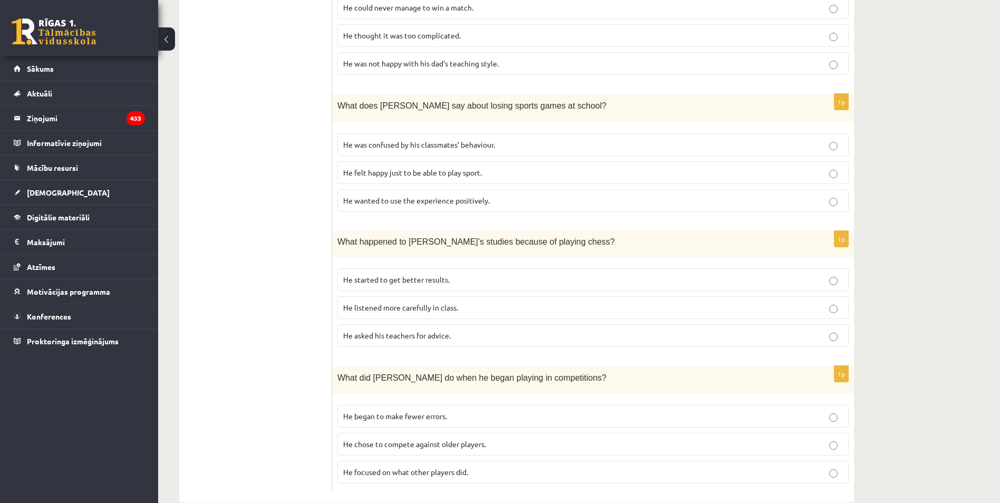
scroll to position [821, 0]
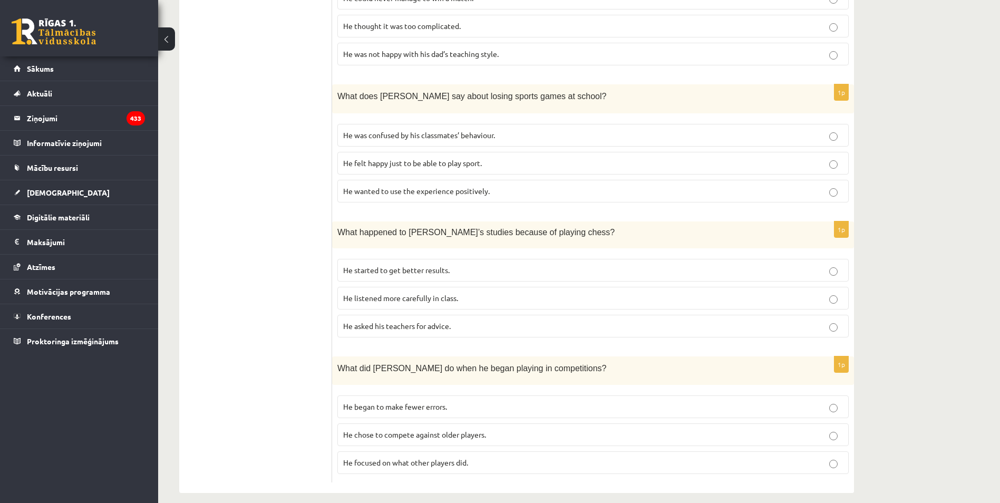
click at [364, 457] on label "He focused on what other players did." at bounding box center [592, 462] width 511 height 23
click at [382, 293] on p "He listened more carefully in class." at bounding box center [593, 298] width 500 height 11
click at [384, 265] on label "He started to get better results." at bounding box center [592, 270] width 511 height 23
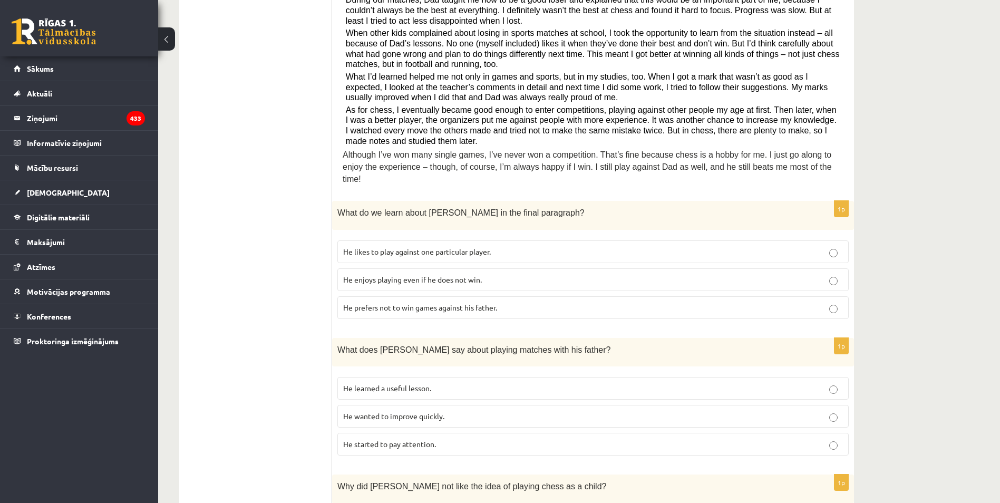
scroll to position [136, 0]
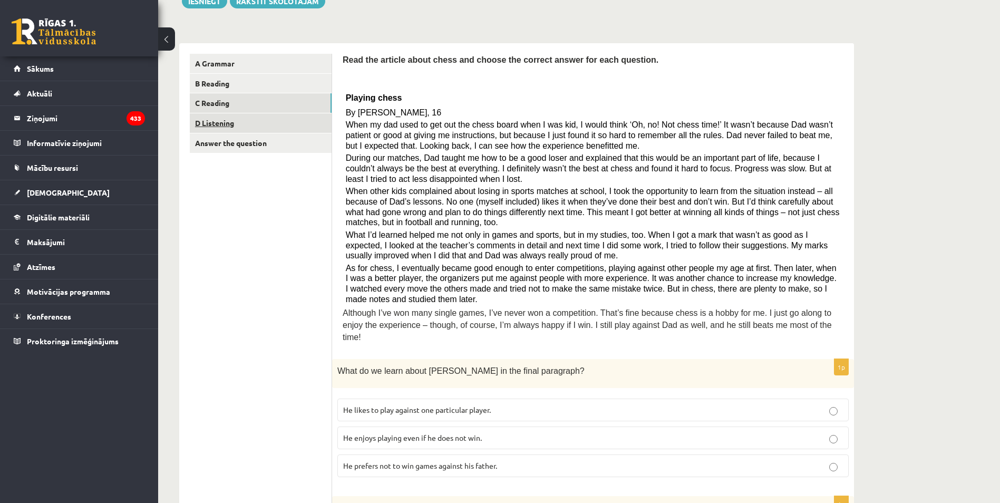
click at [232, 119] on link "D Listening" at bounding box center [261, 123] width 142 height 20
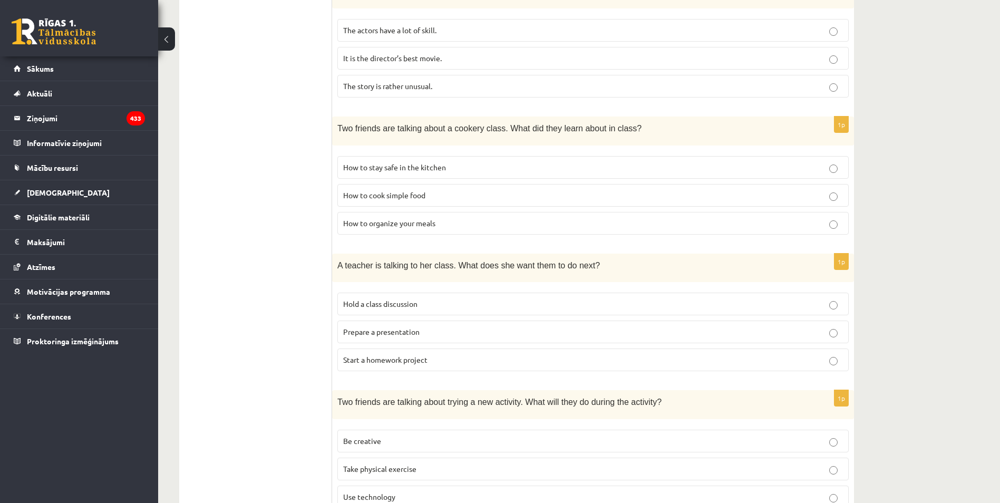
scroll to position [600, 0]
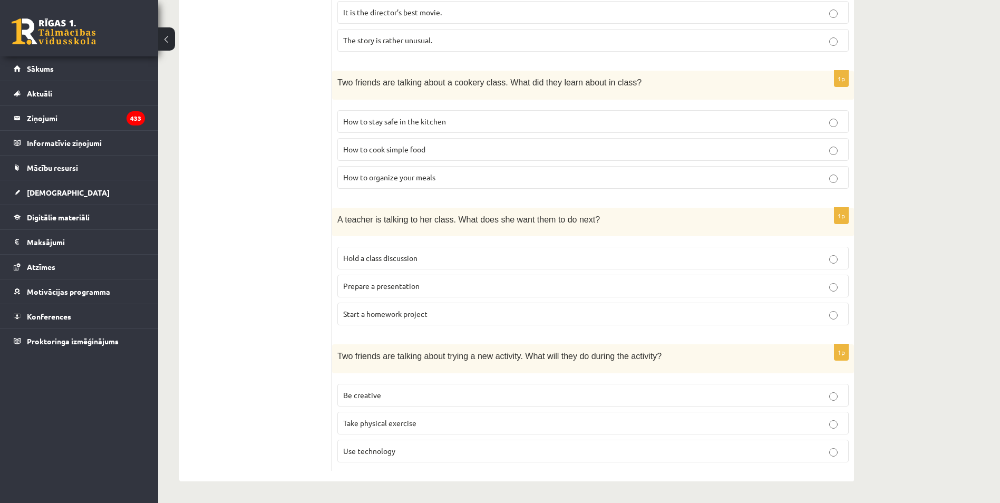
click at [428, 398] on p "Be creative" at bounding box center [593, 395] width 500 height 11
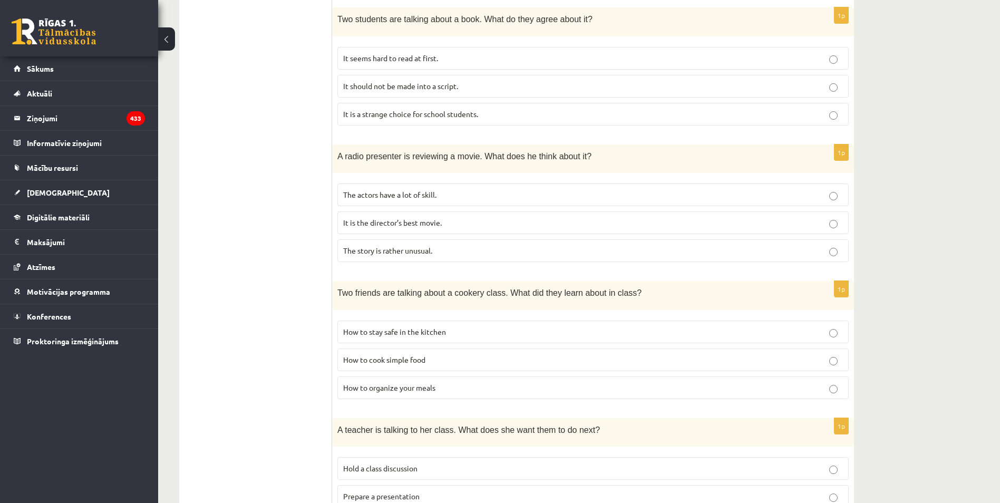
scroll to position [389, 0]
click at [359, 361] on span "How to cook simple food" at bounding box center [384, 358] width 82 height 9
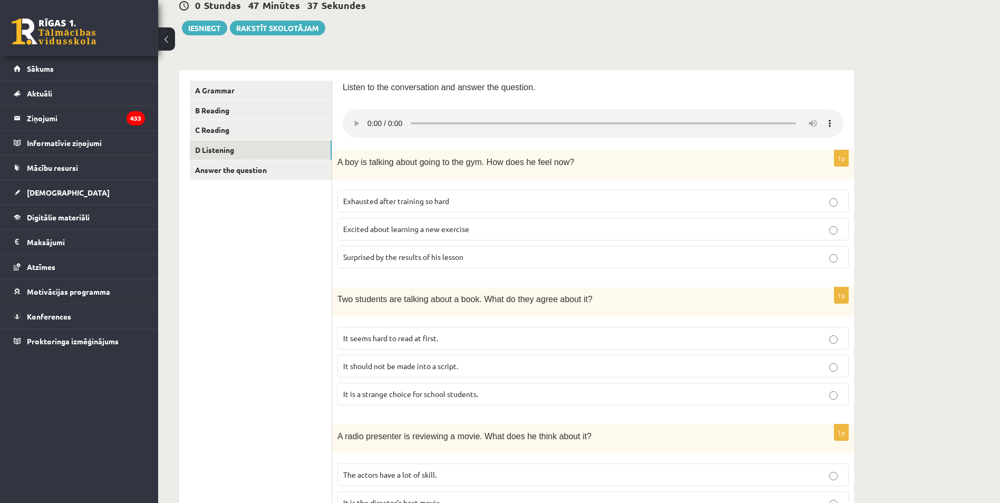
scroll to position [20, 0]
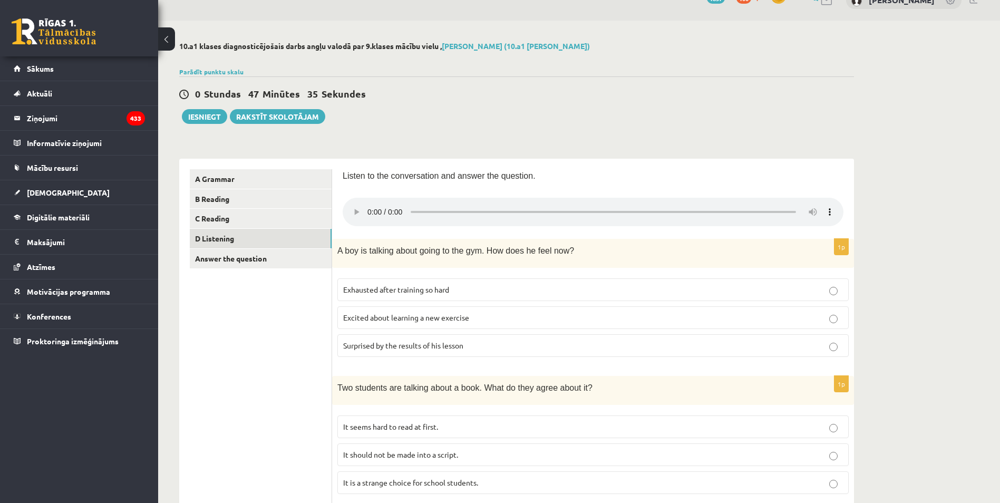
click at [361, 299] on label "Exhausted after training so hard" at bounding box center [592, 289] width 511 height 23
click at [363, 321] on span "Excited about learning a new exercise" at bounding box center [406, 317] width 126 height 9
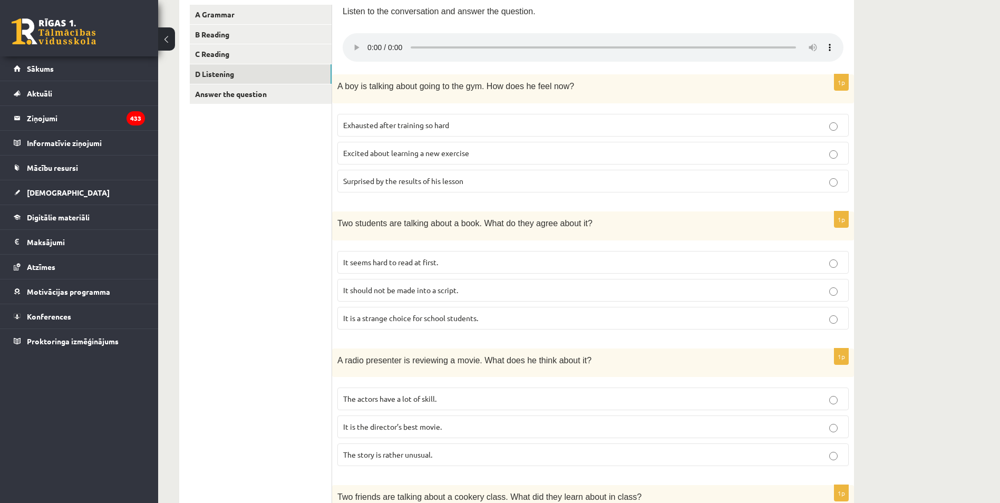
scroll to position [264, 0]
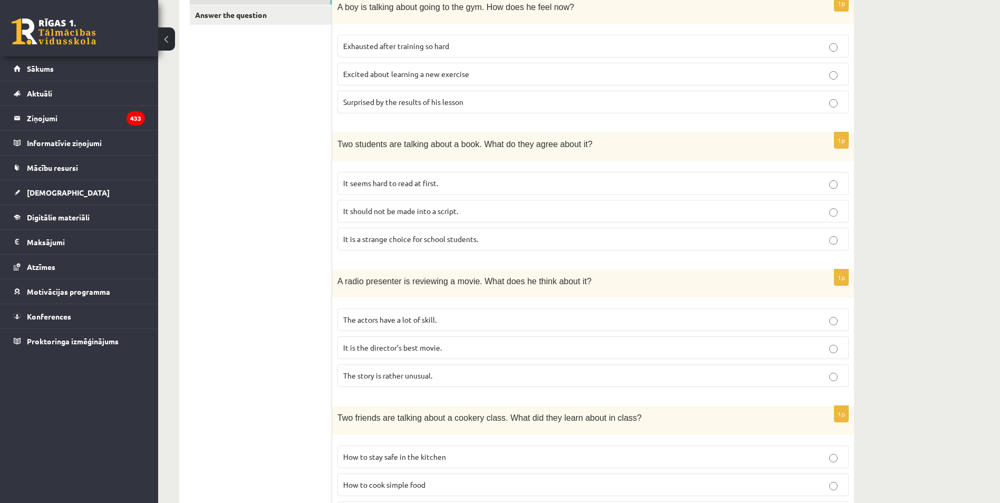
click at [360, 378] on span "The story is rather unusual." at bounding box center [387, 375] width 89 height 9
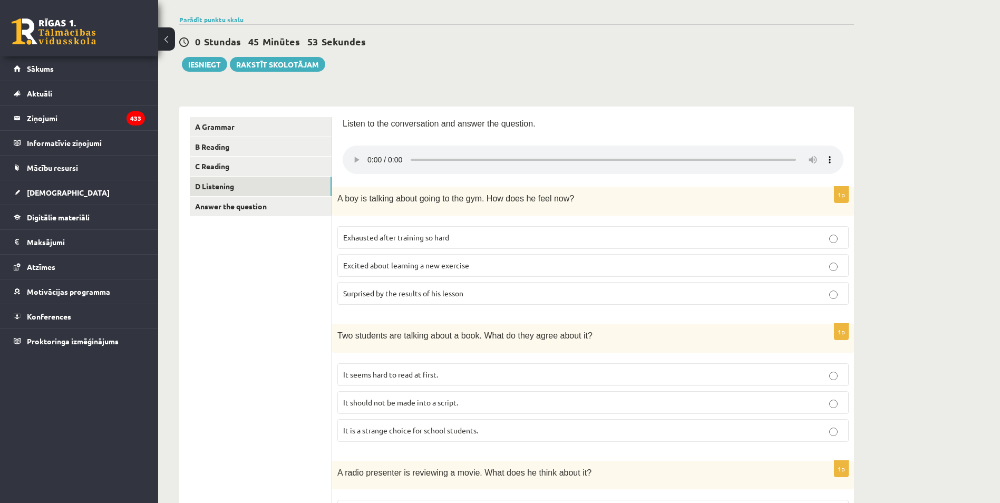
scroll to position [158, 0]
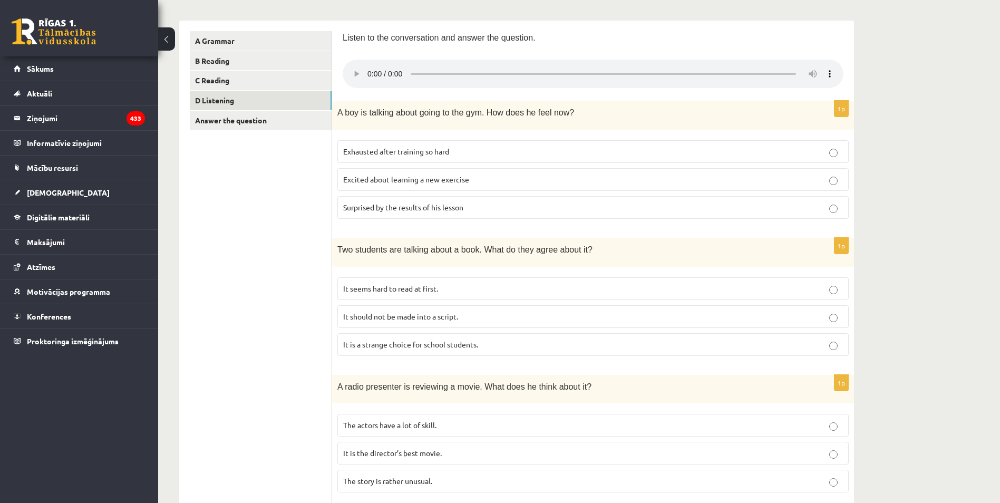
click at [365, 284] on p "It seems hard to read at first." at bounding box center [593, 288] width 500 height 11
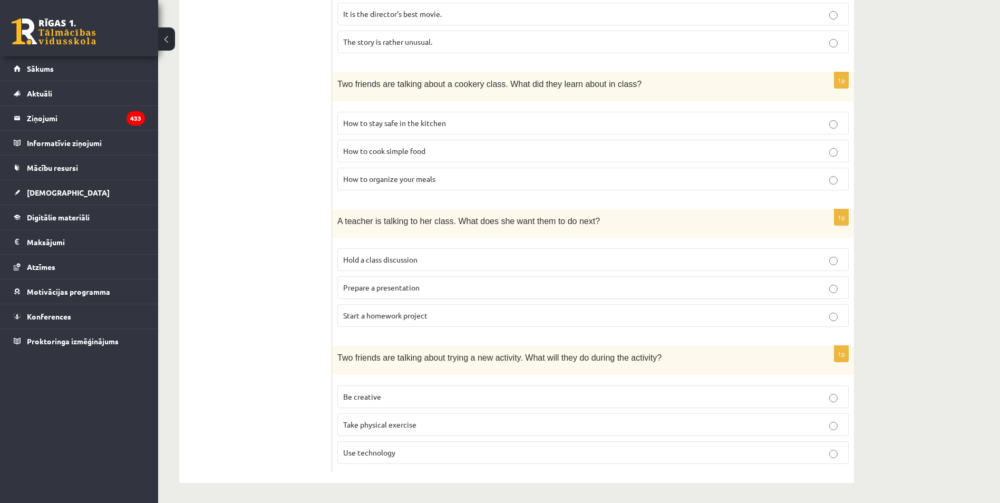
scroll to position [600, 0]
click at [276, 299] on ul "A Grammar B Reading C Reading D Listening Answer the question" at bounding box center [261, 30] width 142 height 881
click at [342, 281] on label "Prepare a presentation" at bounding box center [592, 286] width 511 height 23
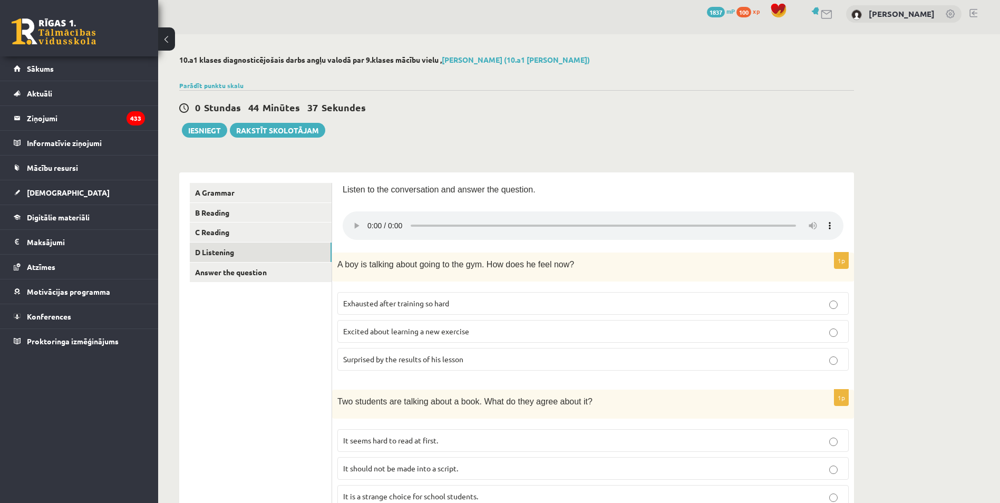
scroll to position [0, 0]
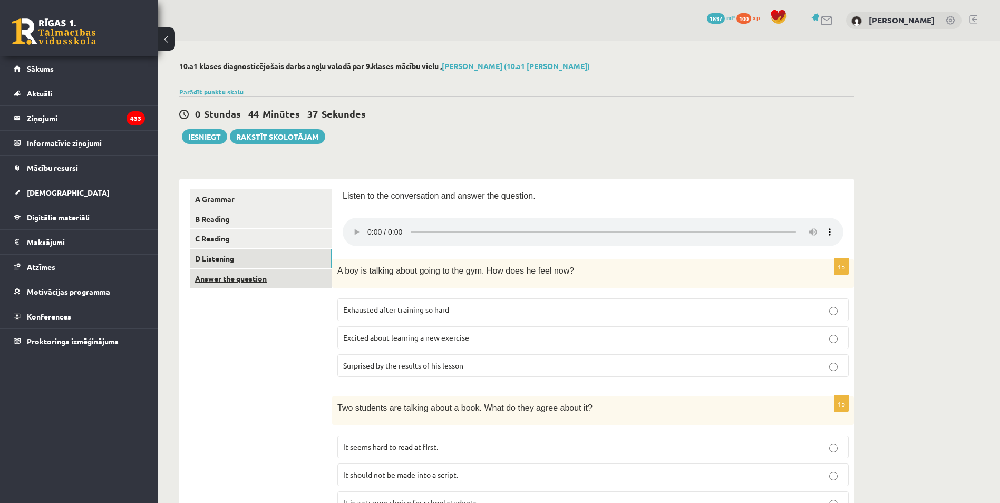
click at [278, 282] on link "Answer the question" at bounding box center [261, 279] width 142 height 20
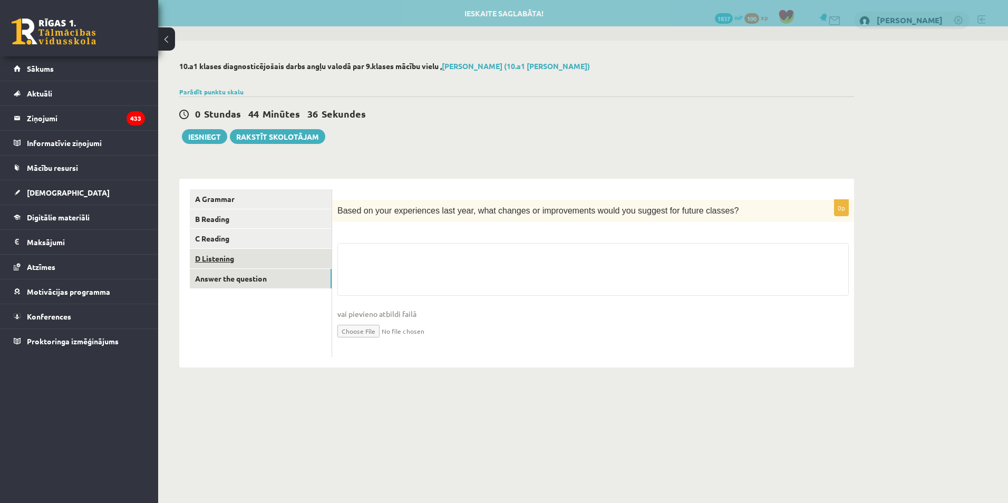
click at [246, 263] on link "D Listening" at bounding box center [261, 259] width 142 height 20
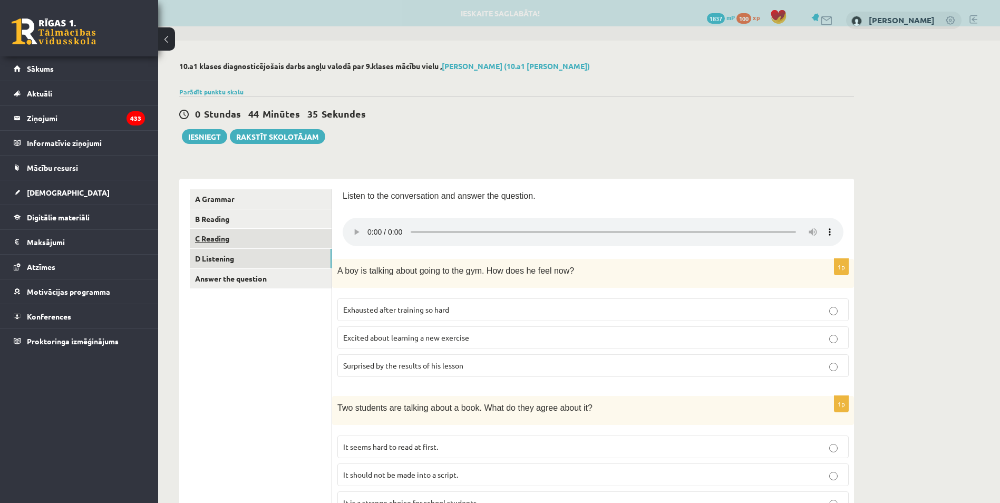
click at [248, 245] on link "C Reading" at bounding box center [261, 239] width 142 height 20
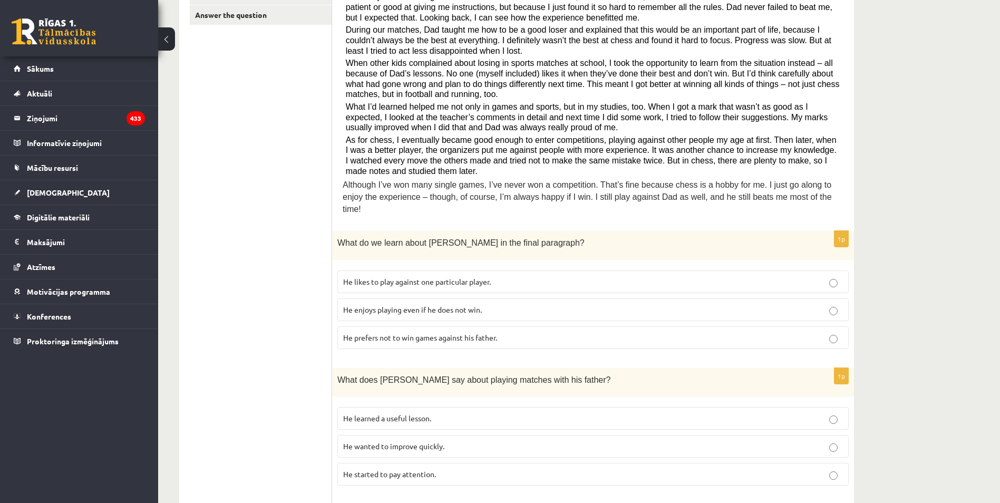
scroll to position [53, 0]
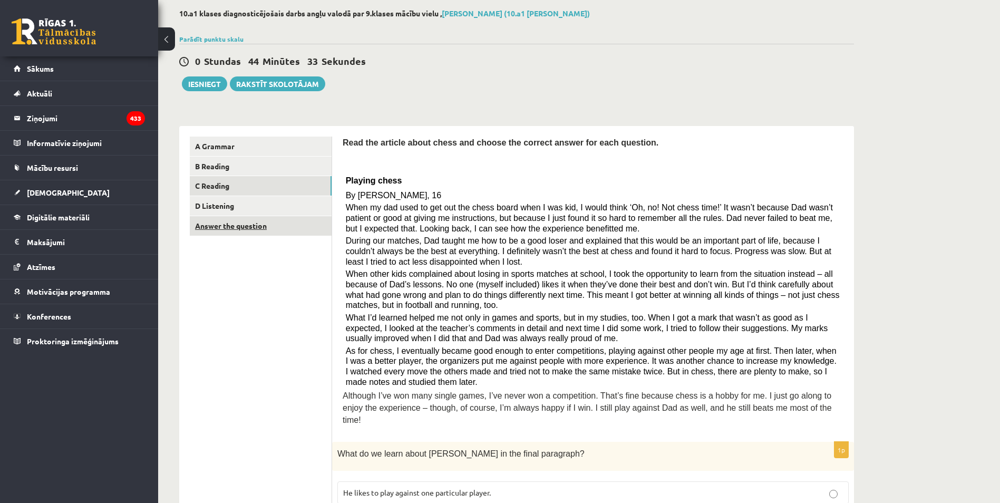
click at [227, 223] on link "Answer the question" at bounding box center [261, 226] width 142 height 20
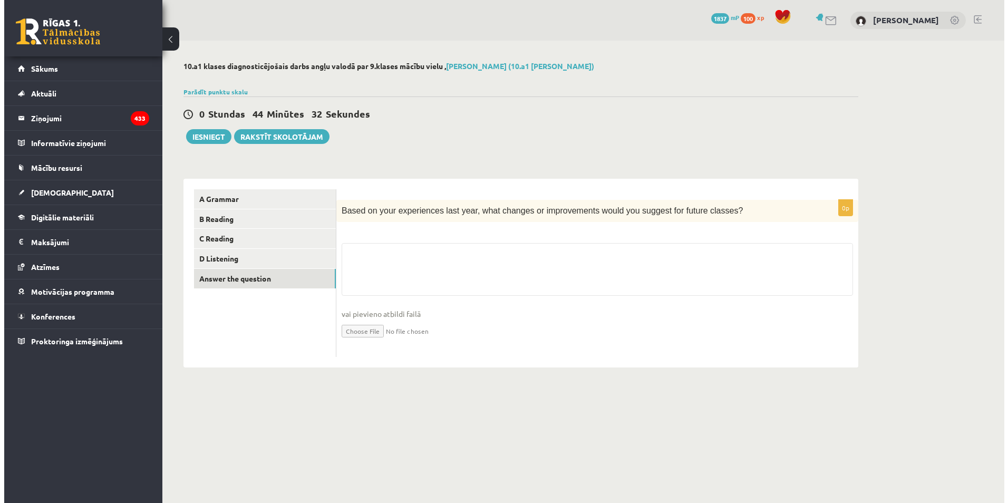
scroll to position [0, 0]
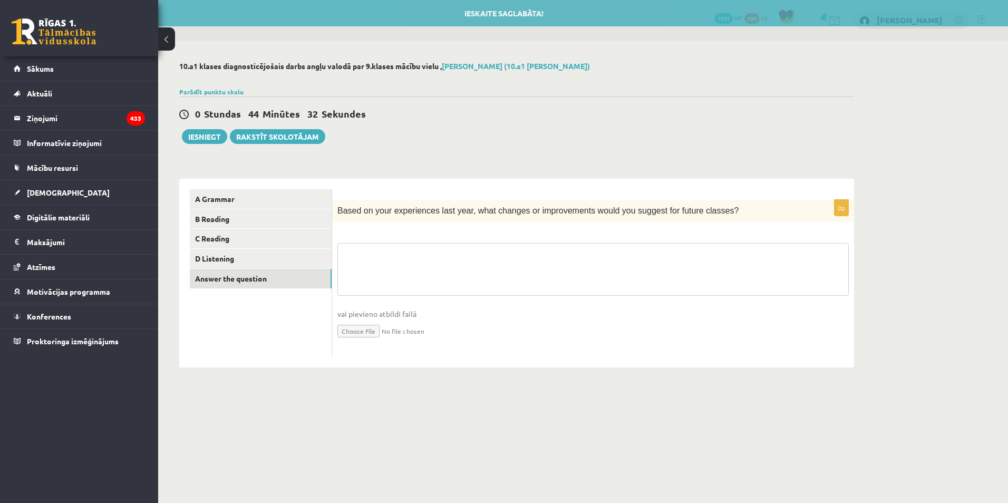
click at [399, 250] on textarea at bounding box center [592, 269] width 511 height 53
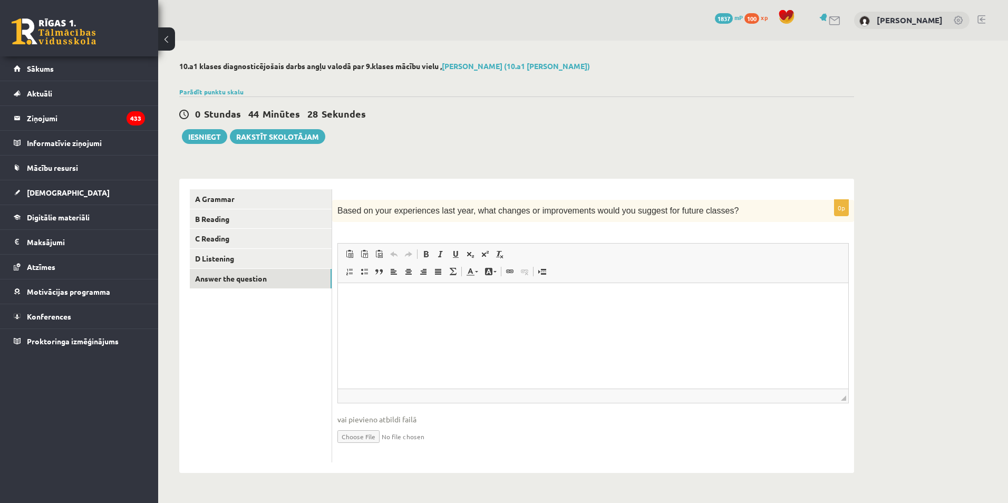
click at [427, 309] on html at bounding box center [593, 299] width 510 height 32
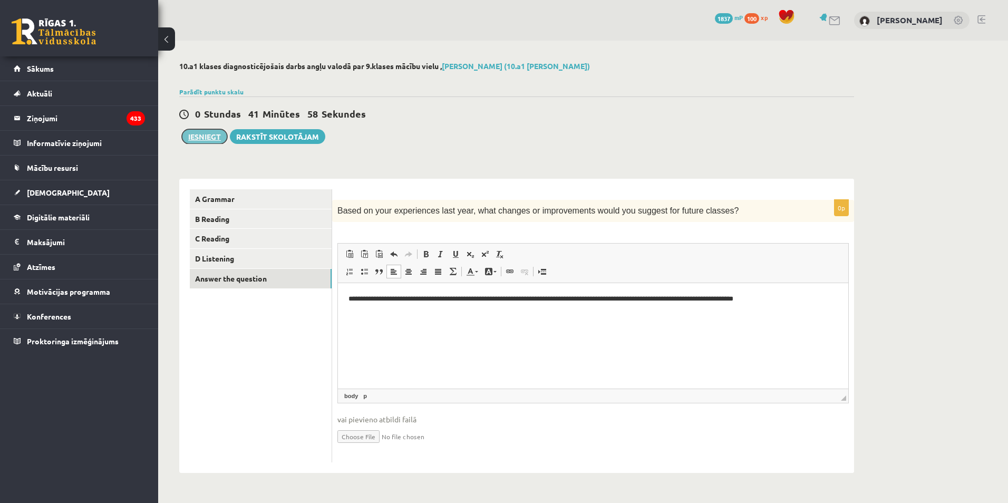
click at [206, 138] on button "Iesniegt" at bounding box center [204, 136] width 45 height 15
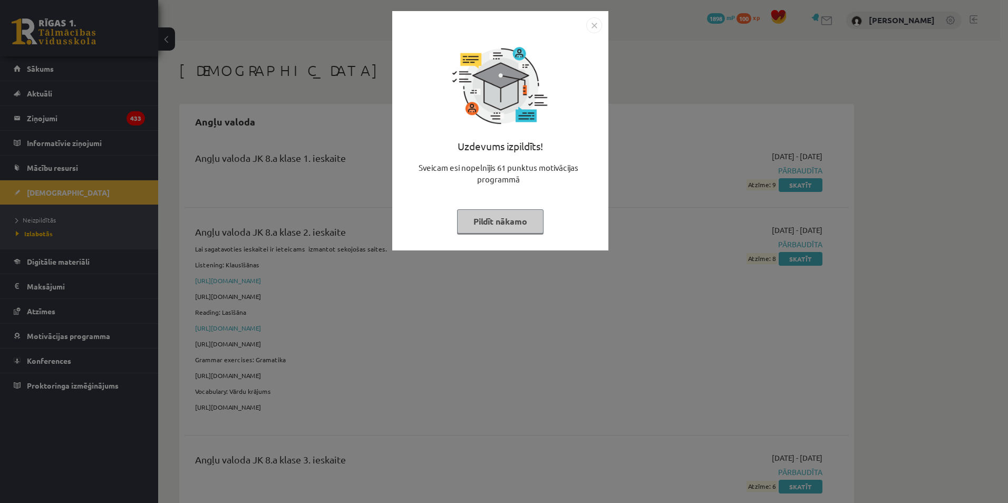
click at [507, 231] on button "Pildīt nākamo" at bounding box center [500, 221] width 86 height 24
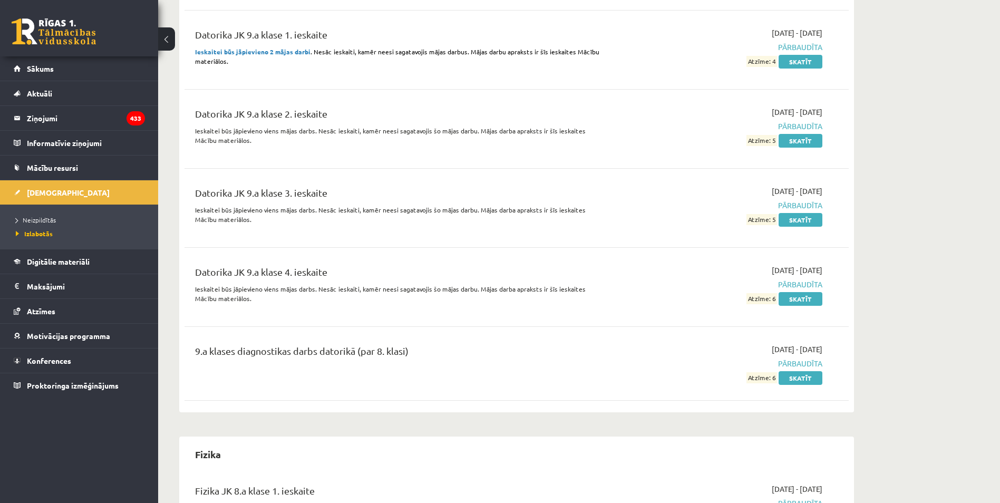
scroll to position [1898, 0]
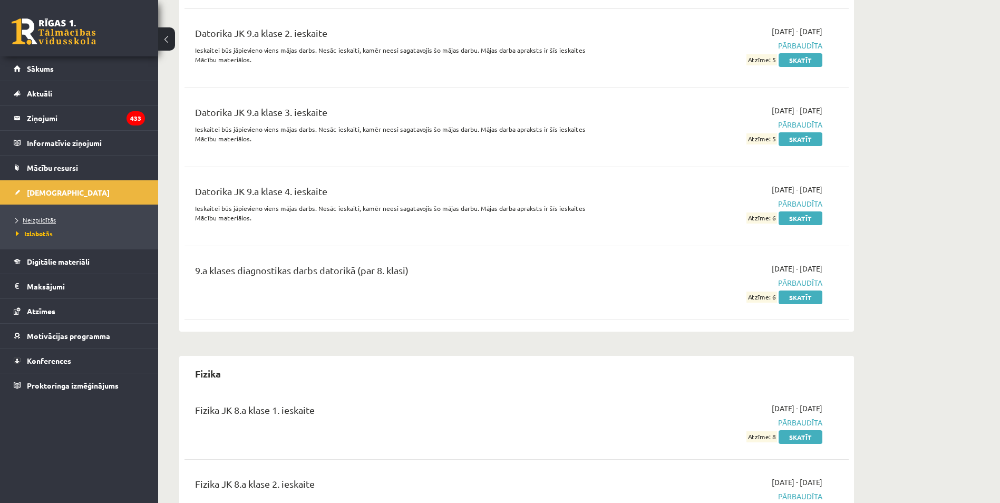
click at [44, 216] on link "Neizpildītās" at bounding box center [82, 219] width 132 height 9
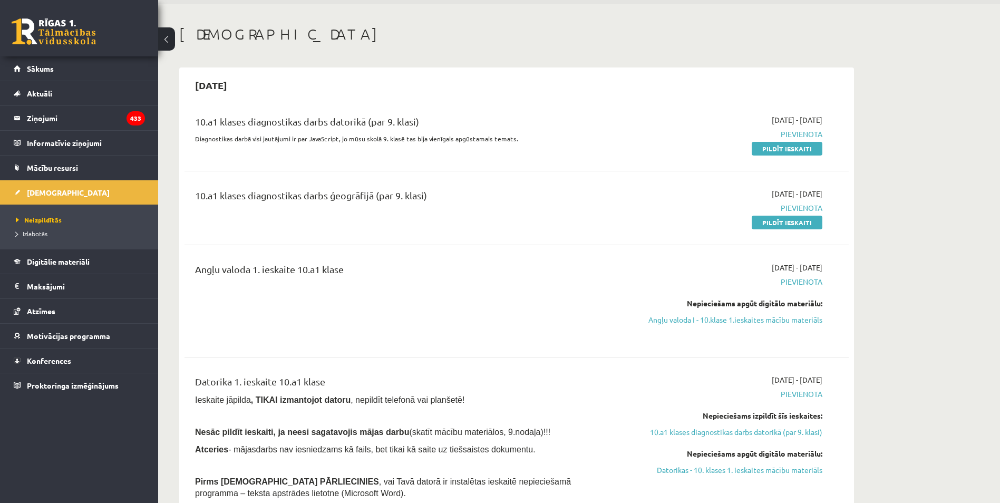
scroll to position [53, 0]
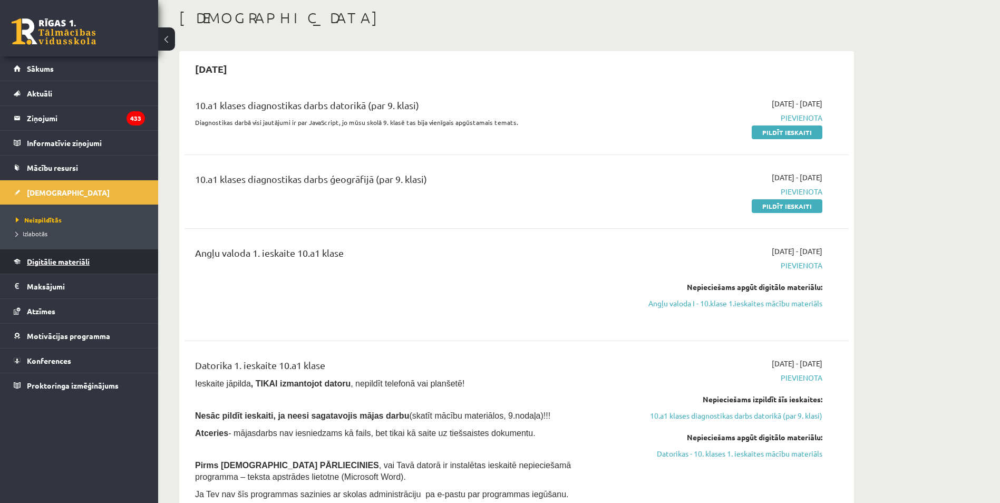
click at [41, 262] on span "Digitālie materiāli" at bounding box center [58, 261] width 63 height 9
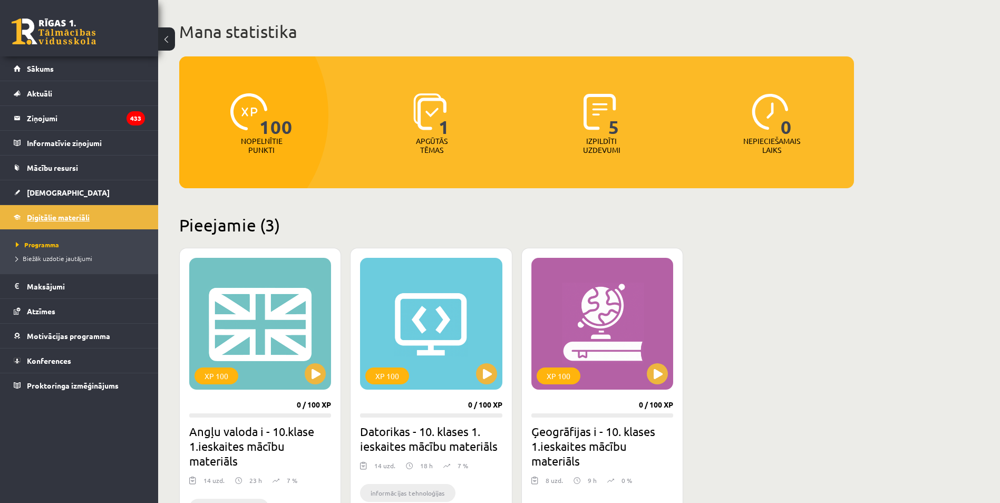
click at [34, 217] on span "Digitālie materiāli" at bounding box center [58, 216] width 63 height 9
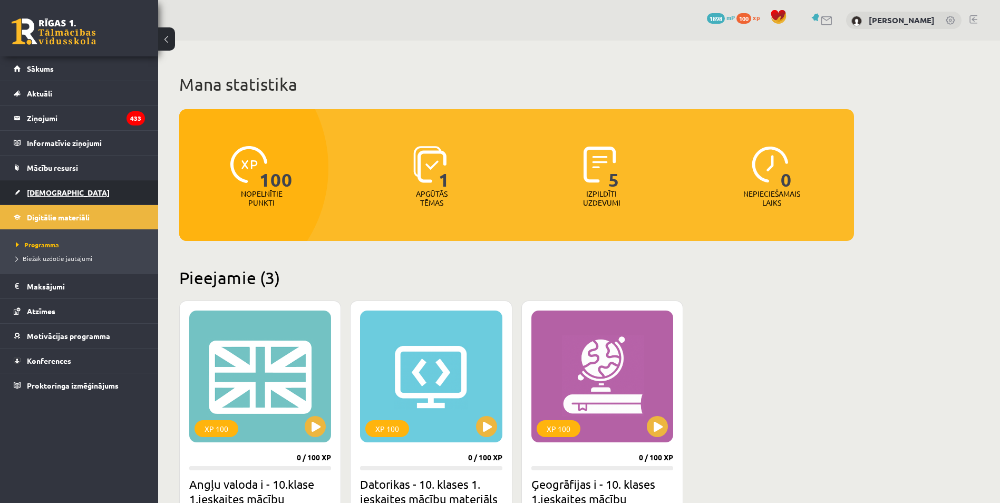
click at [36, 192] on span "[DEMOGRAPHIC_DATA]" at bounding box center [68, 192] width 83 height 9
